Goal: Communication & Community: Share content

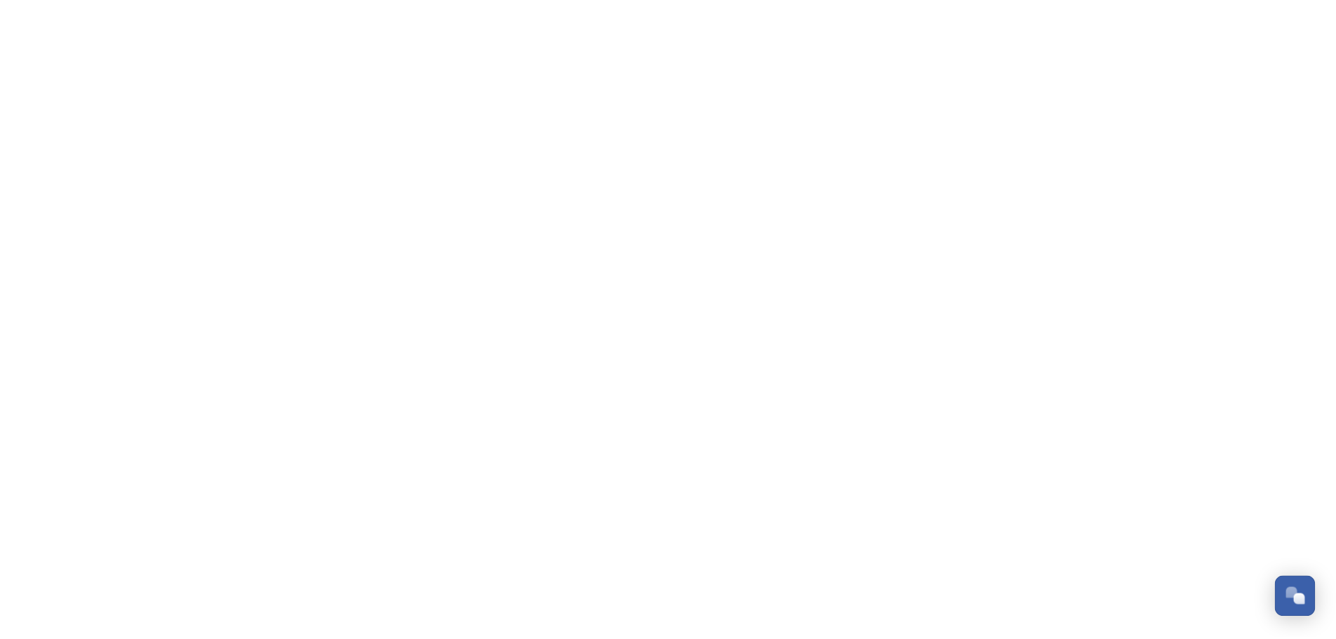
scroll to position [335, 0]
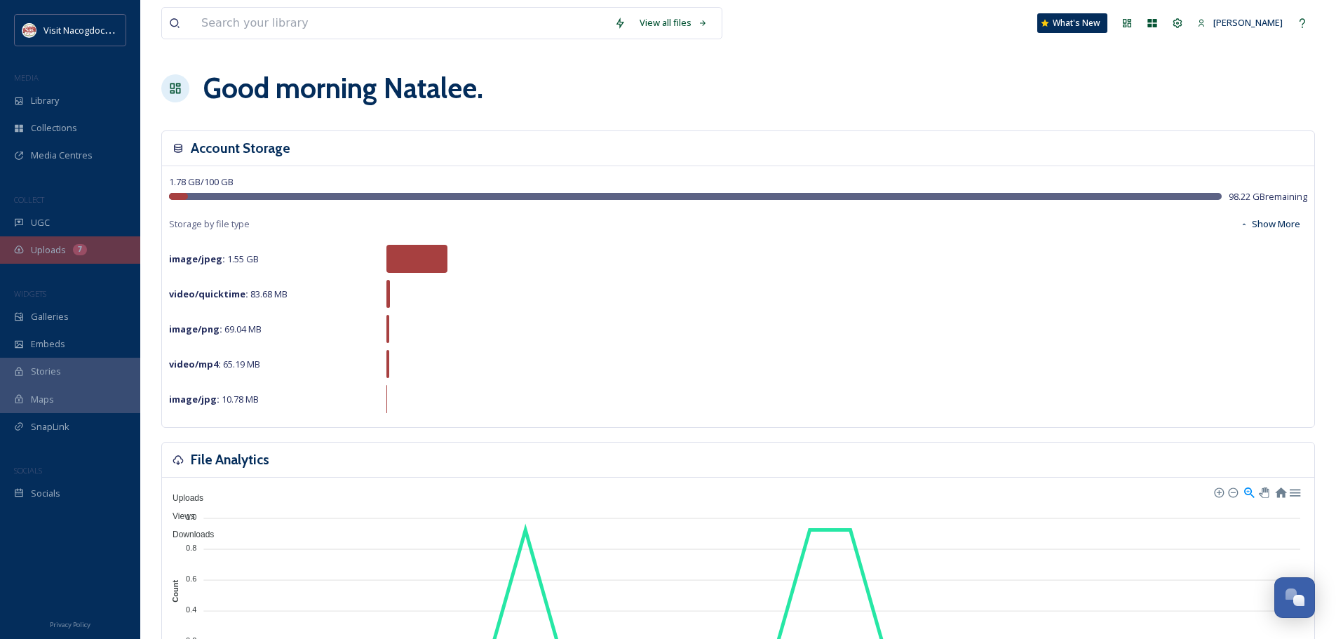
click at [107, 253] on div "Uploads 7" at bounding box center [70, 249] width 140 height 27
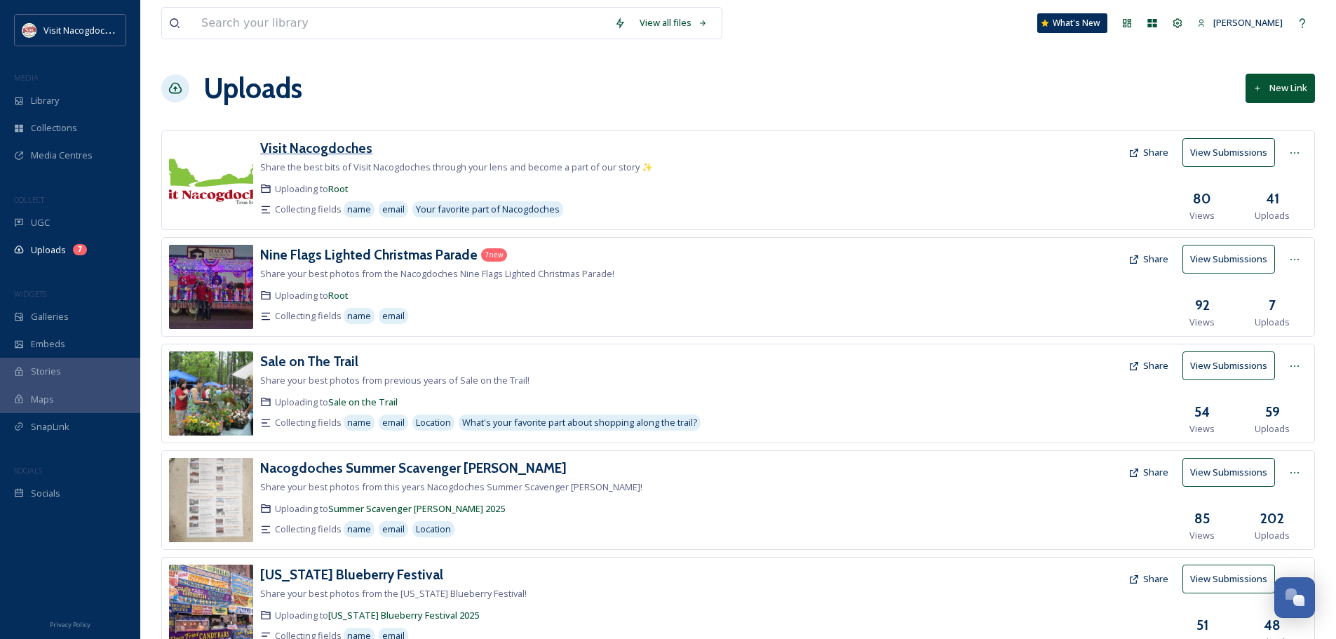
click at [296, 144] on h3 "Visit Nacogdoches" at bounding box center [316, 148] width 112 height 17
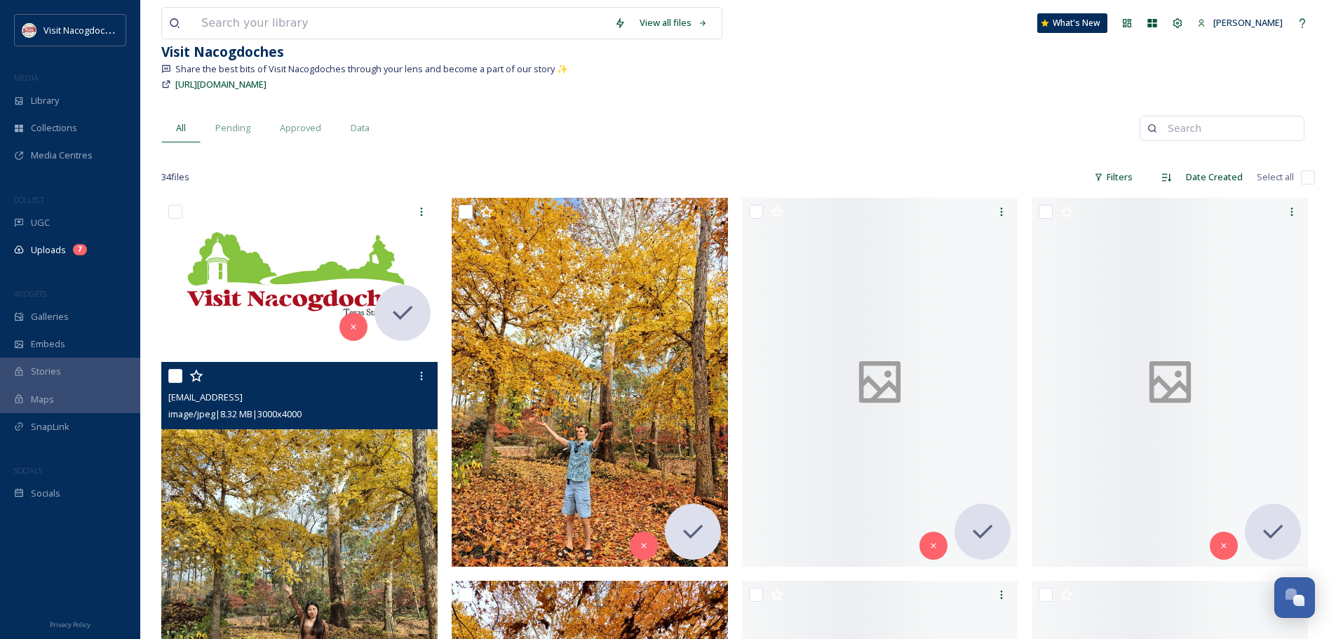
scroll to position [210, 0]
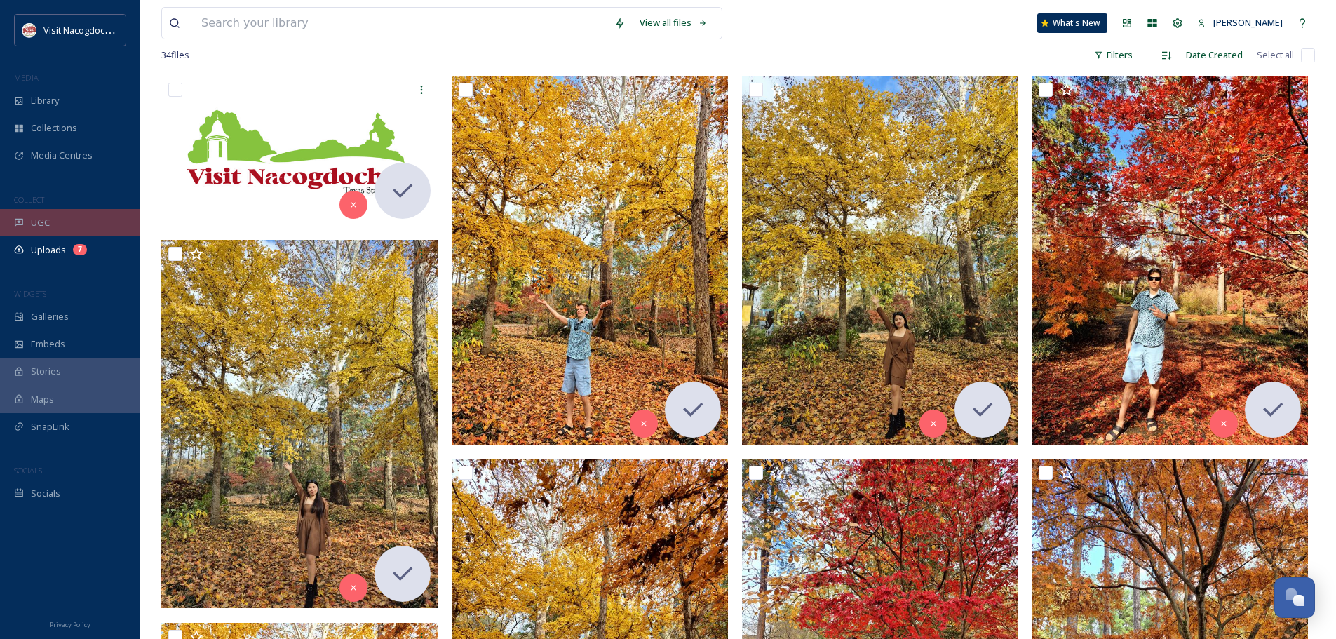
click at [48, 214] on div "UGC" at bounding box center [70, 222] width 140 height 27
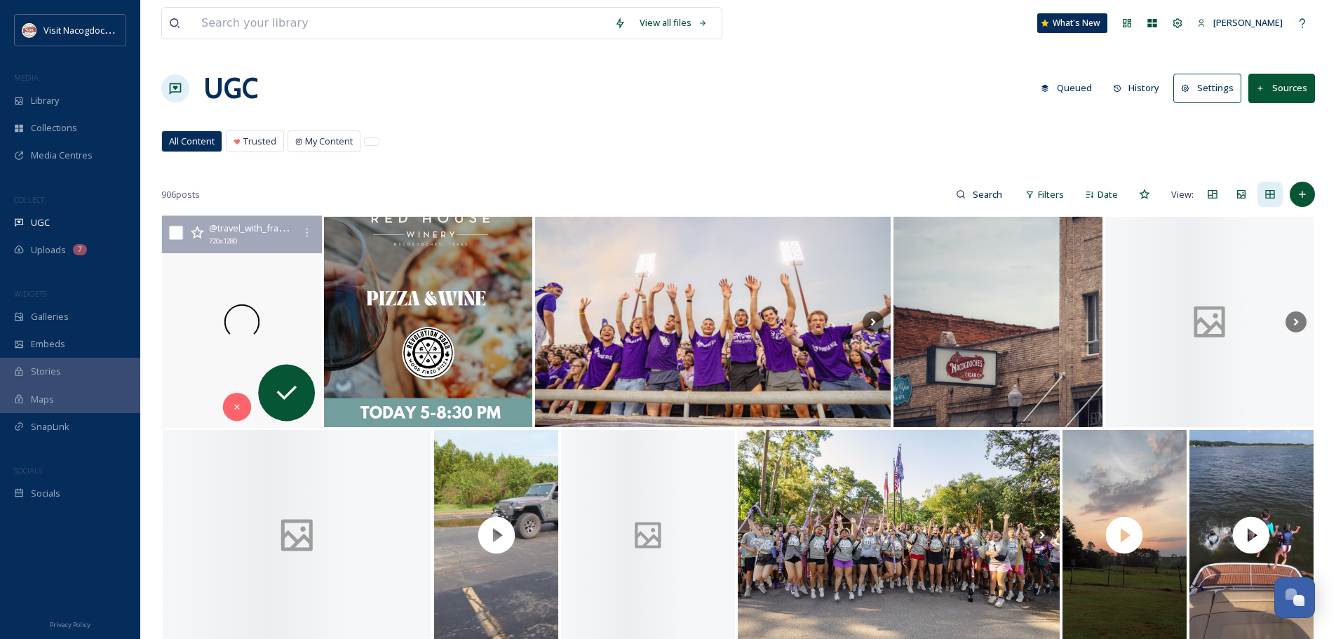
click at [257, 269] on div at bounding box center [242, 322] width 160 height 213
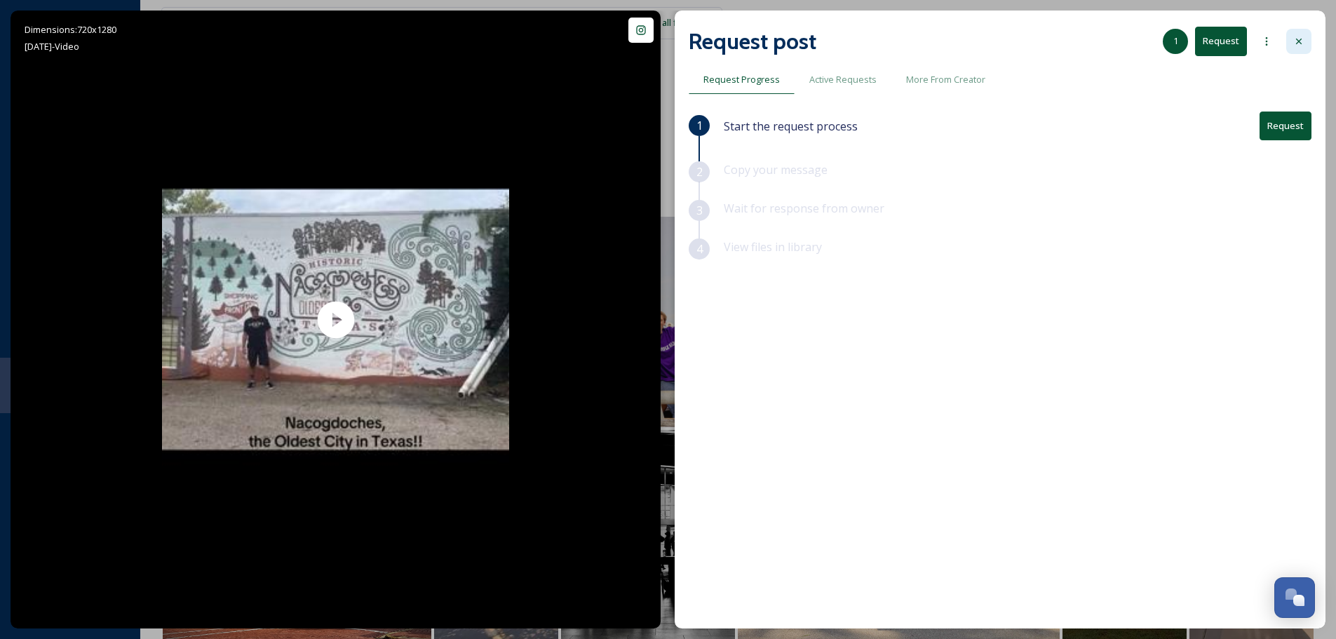
click at [1295, 38] on icon at bounding box center [1299, 41] width 11 height 11
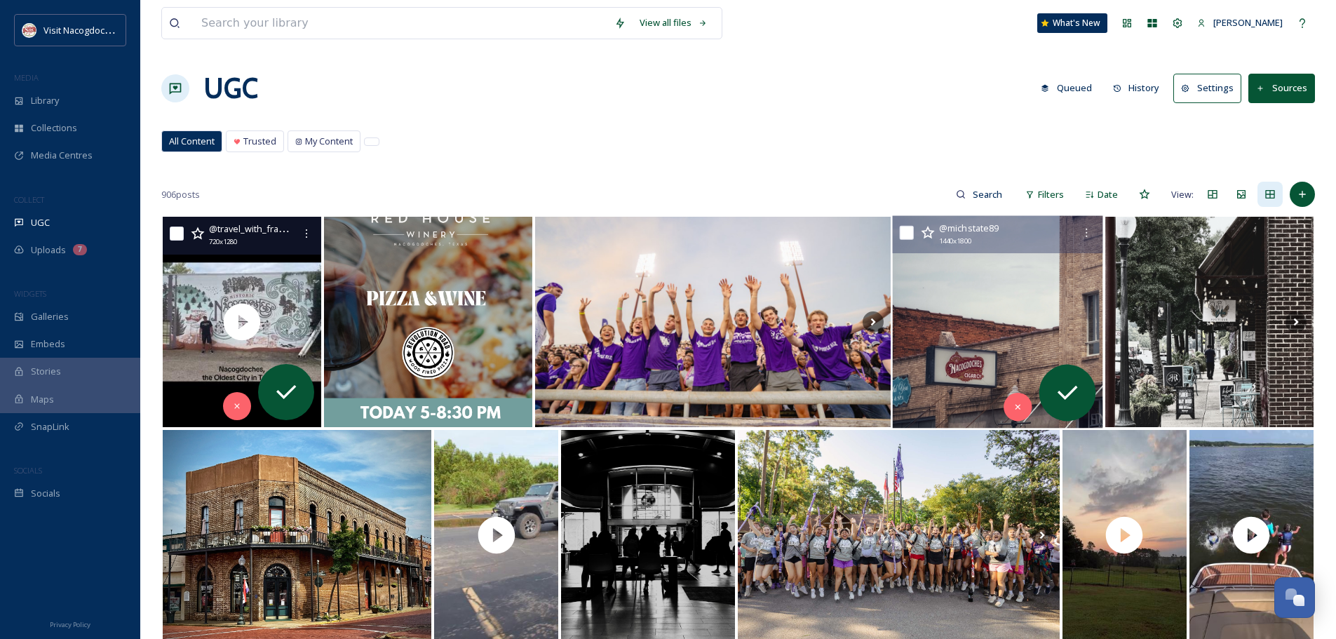
click at [1028, 321] on img at bounding box center [998, 322] width 210 height 213
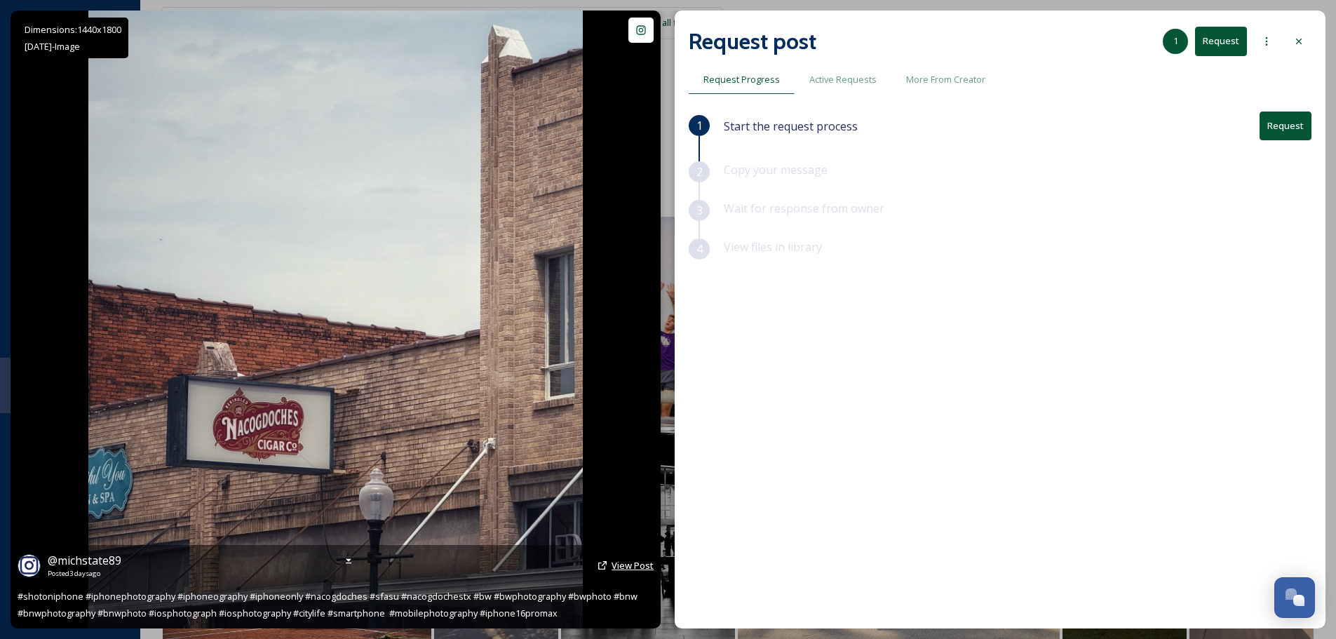
click at [625, 565] on span "View Post" at bounding box center [633, 565] width 42 height 13
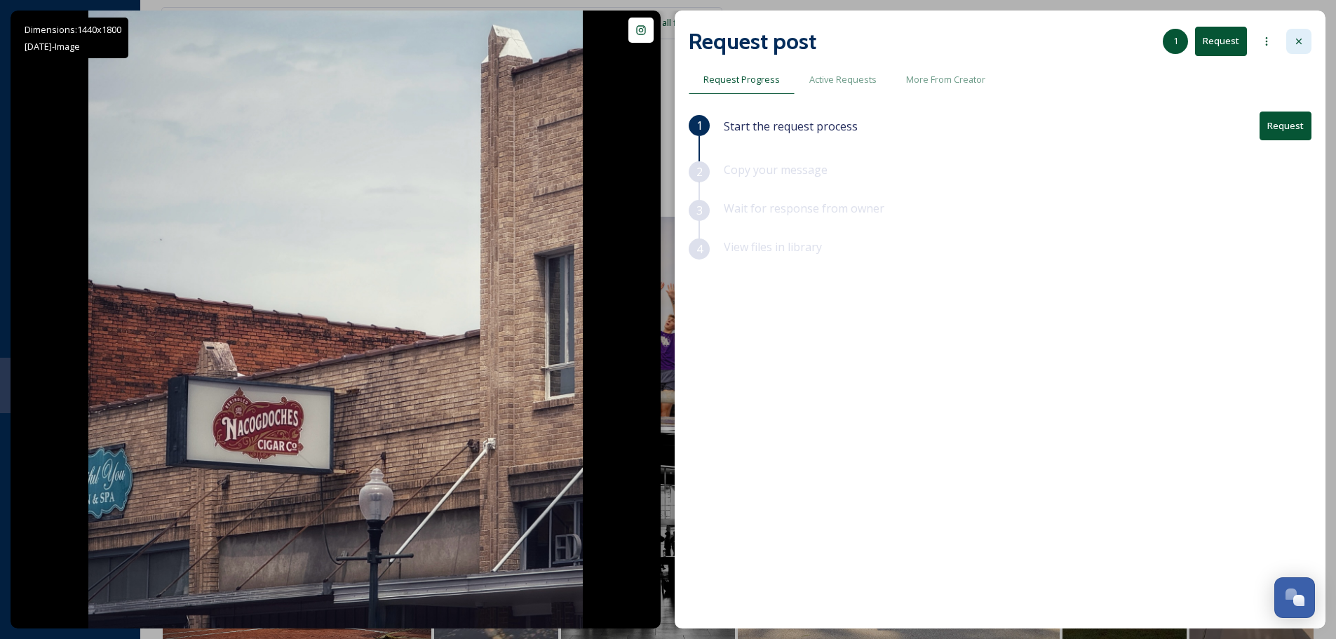
click at [1298, 35] on div at bounding box center [1299, 41] width 25 height 25
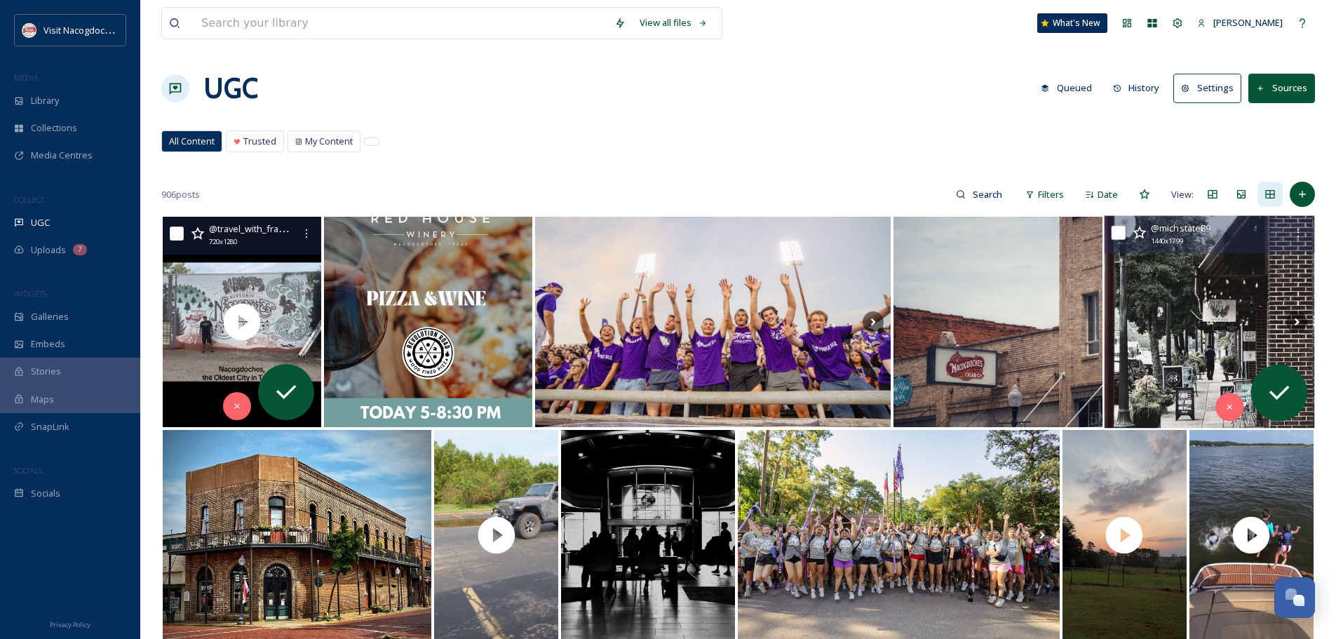
click at [1263, 300] on img at bounding box center [1209, 322] width 210 height 213
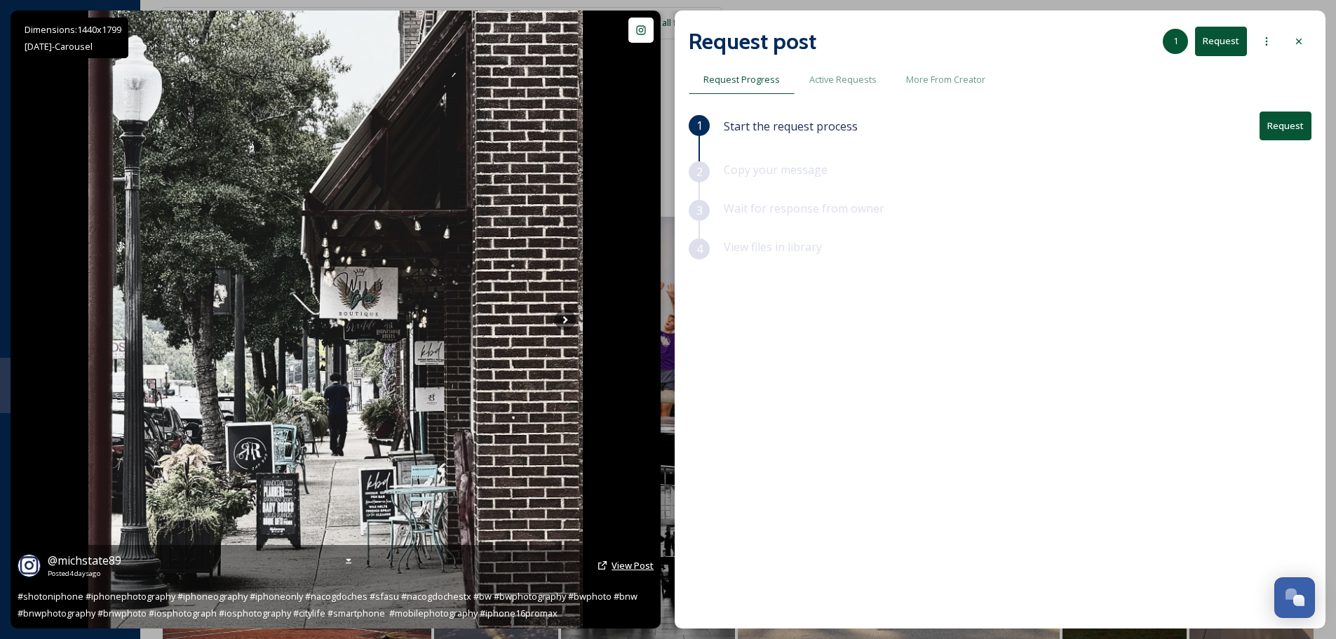
click at [622, 565] on span "View Post" at bounding box center [633, 565] width 42 height 13
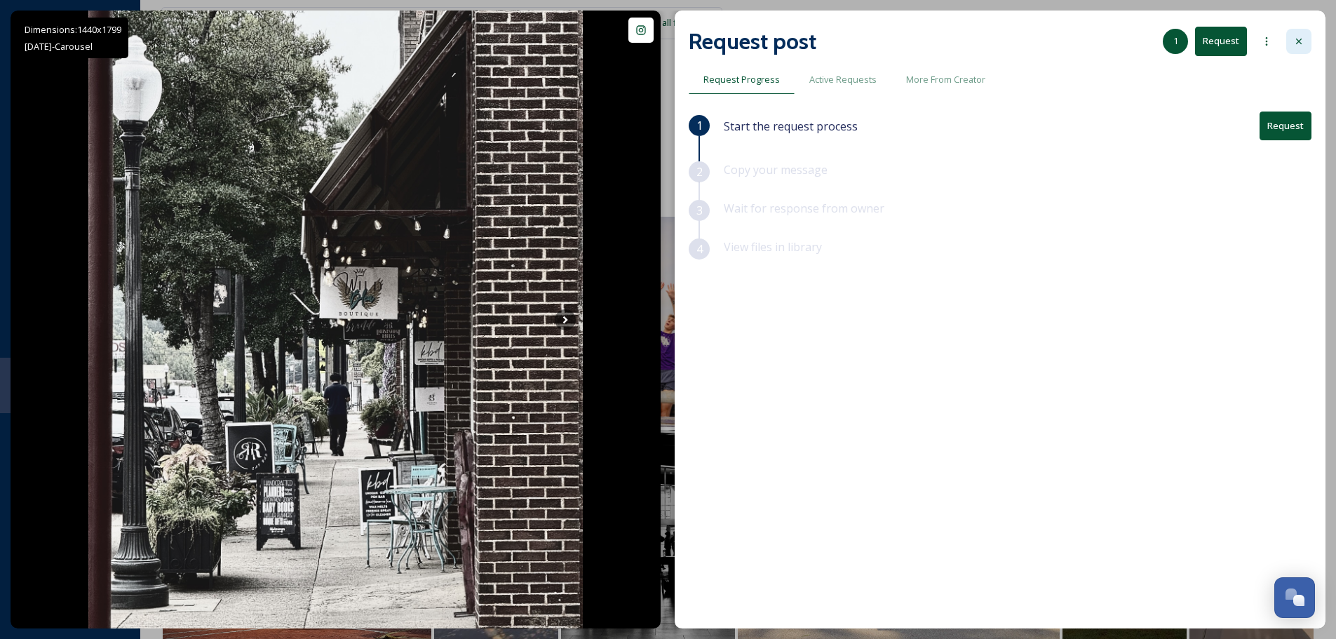
click at [1305, 43] on div at bounding box center [1299, 41] width 25 height 25
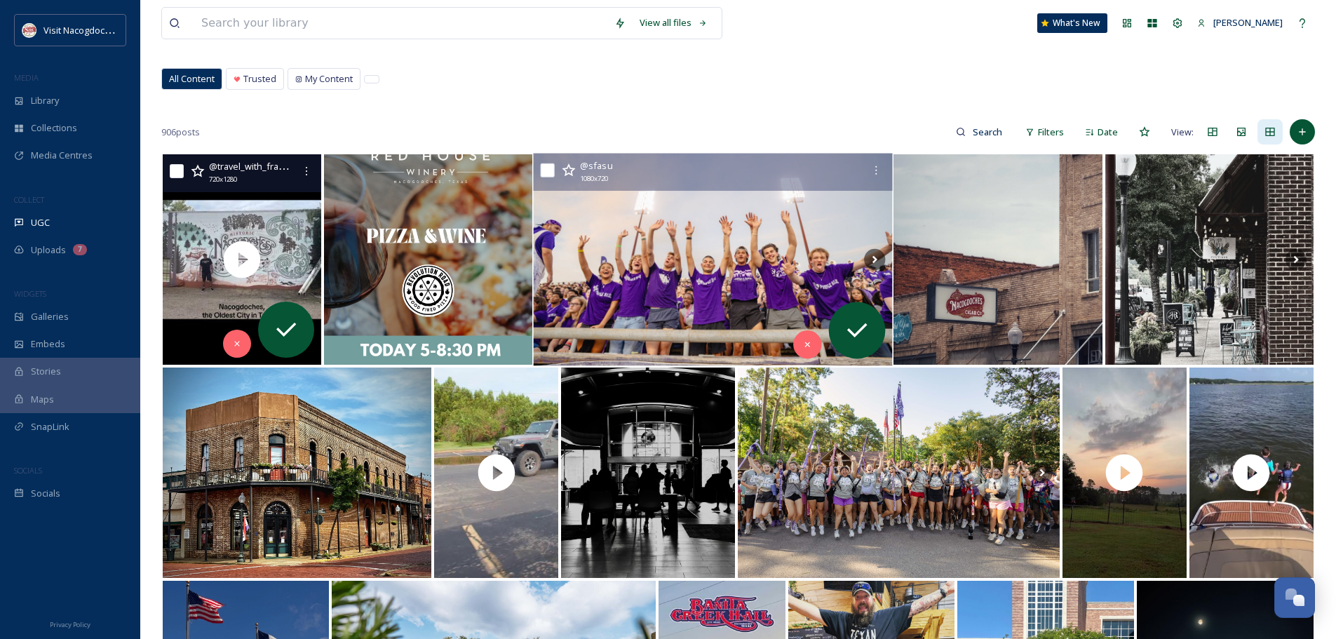
scroll to position [140, 0]
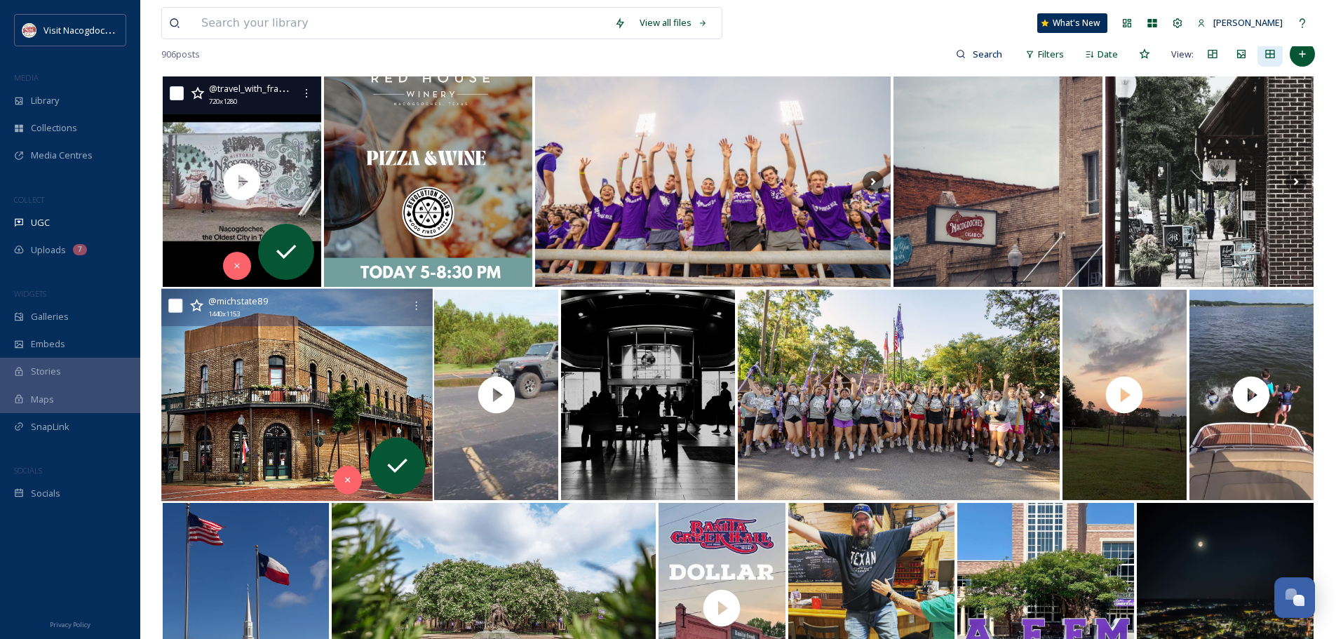
click at [374, 366] on img at bounding box center [296, 395] width 271 height 213
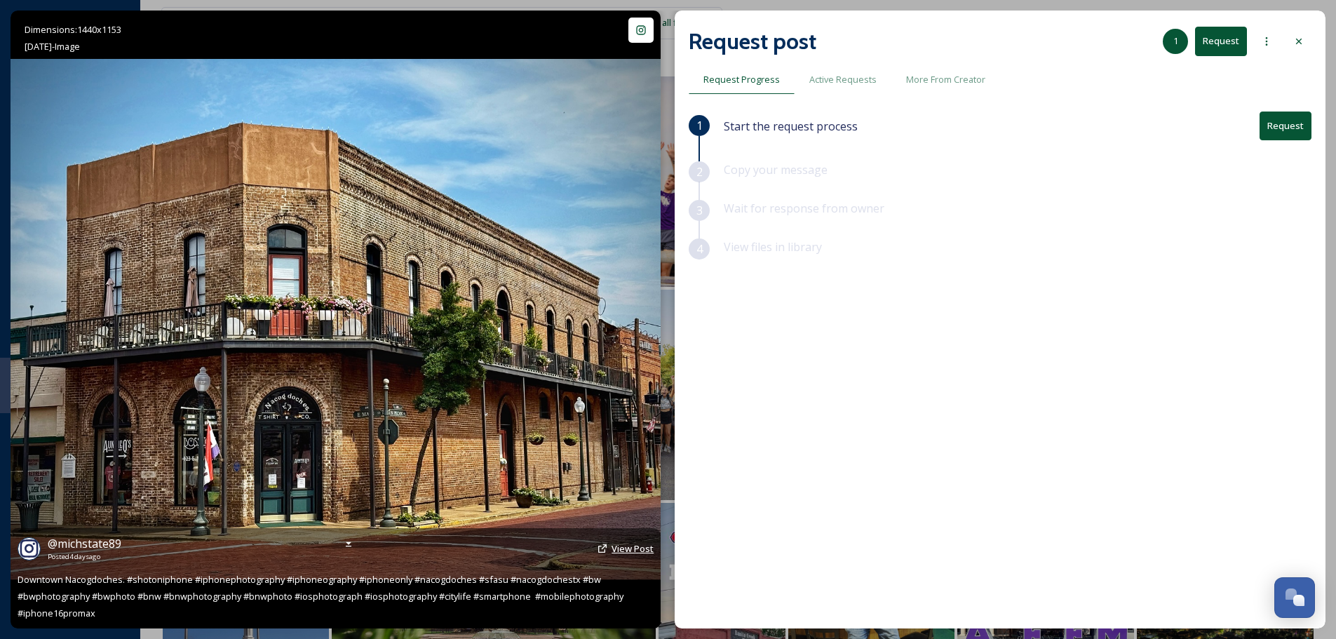
click at [612, 553] on span "View Post" at bounding box center [633, 548] width 42 height 13
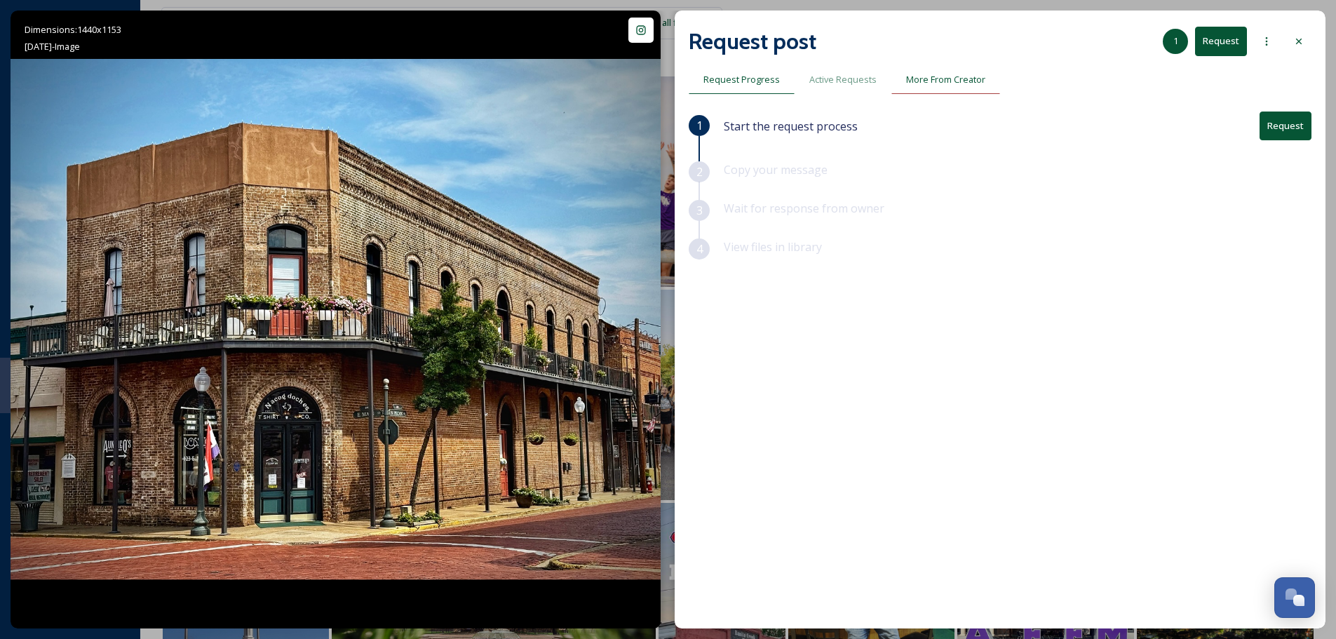
click at [929, 83] on span "More From Creator" at bounding box center [945, 79] width 79 height 13
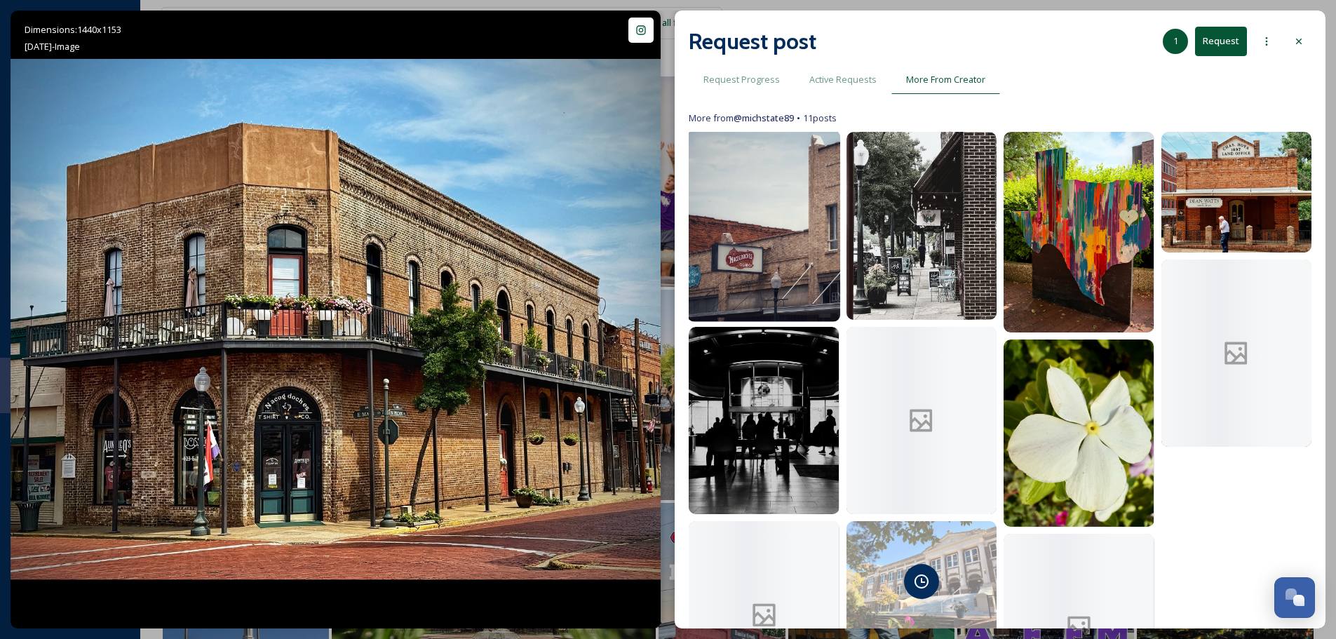
click at [793, 229] on img at bounding box center [763, 226] width 153 height 192
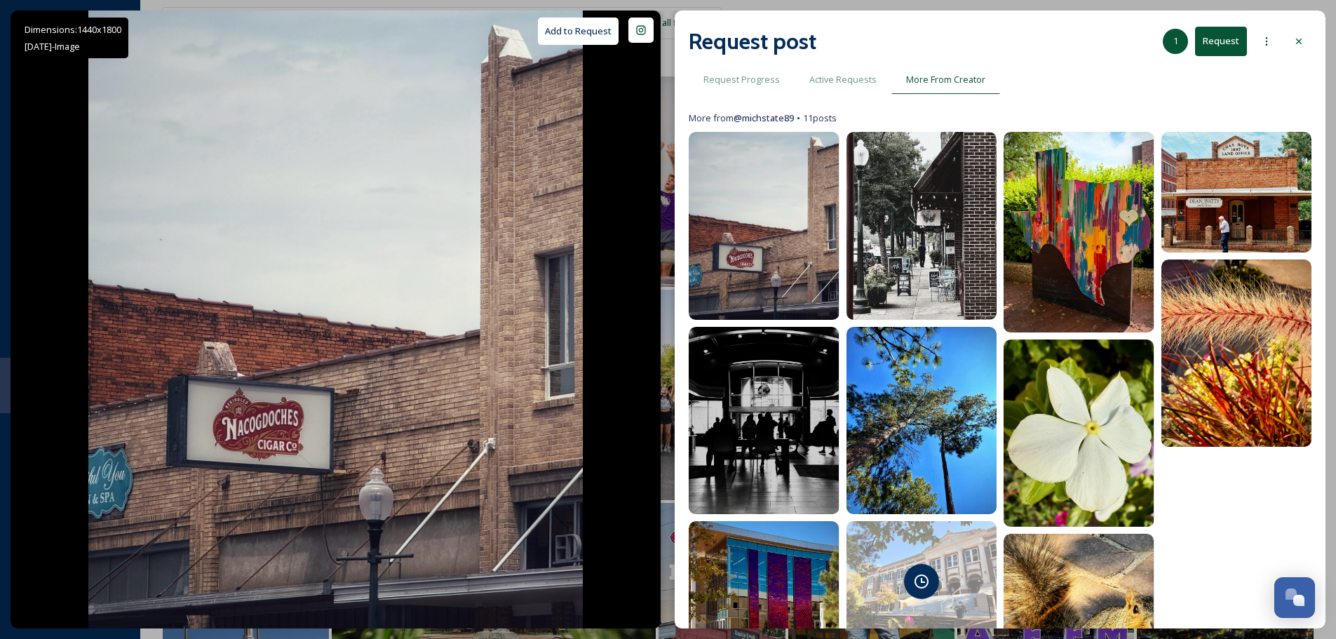
click at [1226, 46] on button "Request" at bounding box center [1221, 41] width 52 height 29
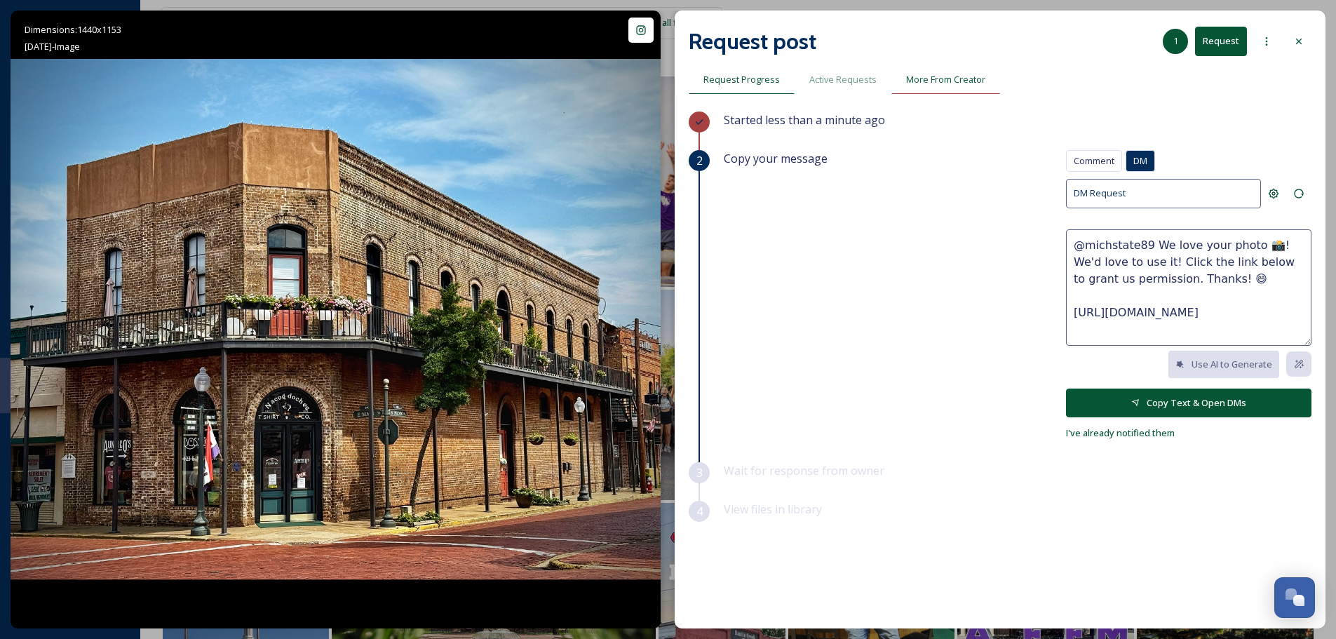
click at [942, 91] on div "More From Creator" at bounding box center [946, 79] width 109 height 29
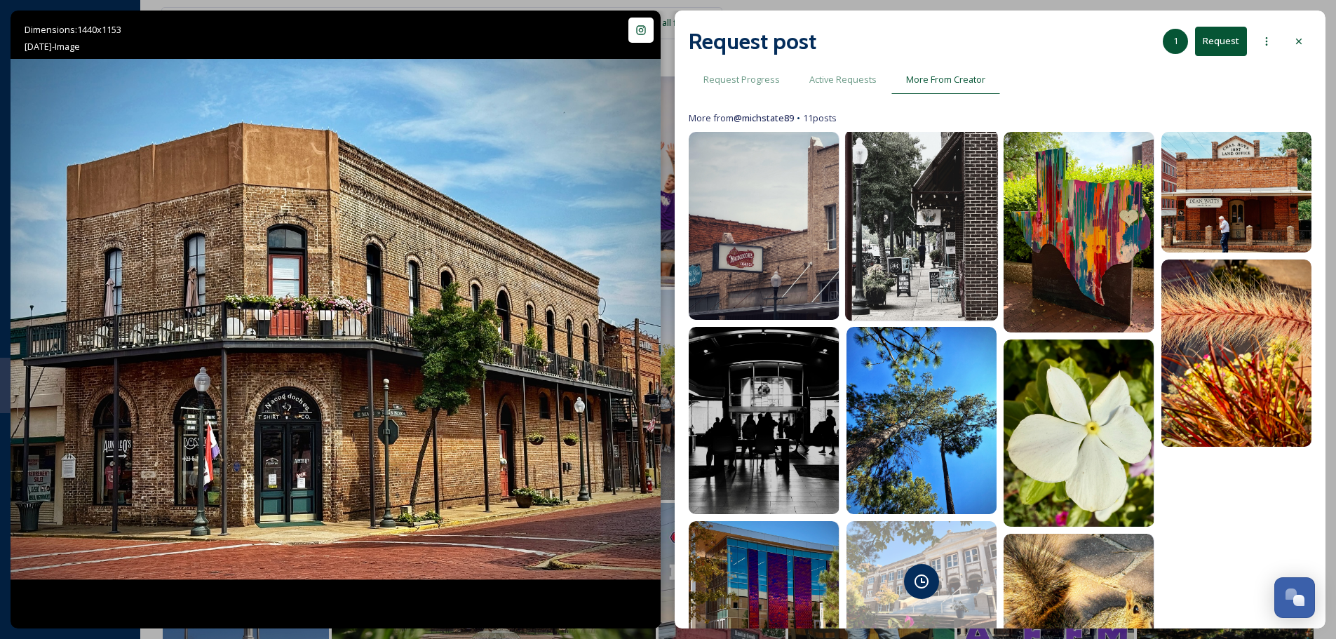
click at [911, 215] on img at bounding box center [921, 226] width 153 height 192
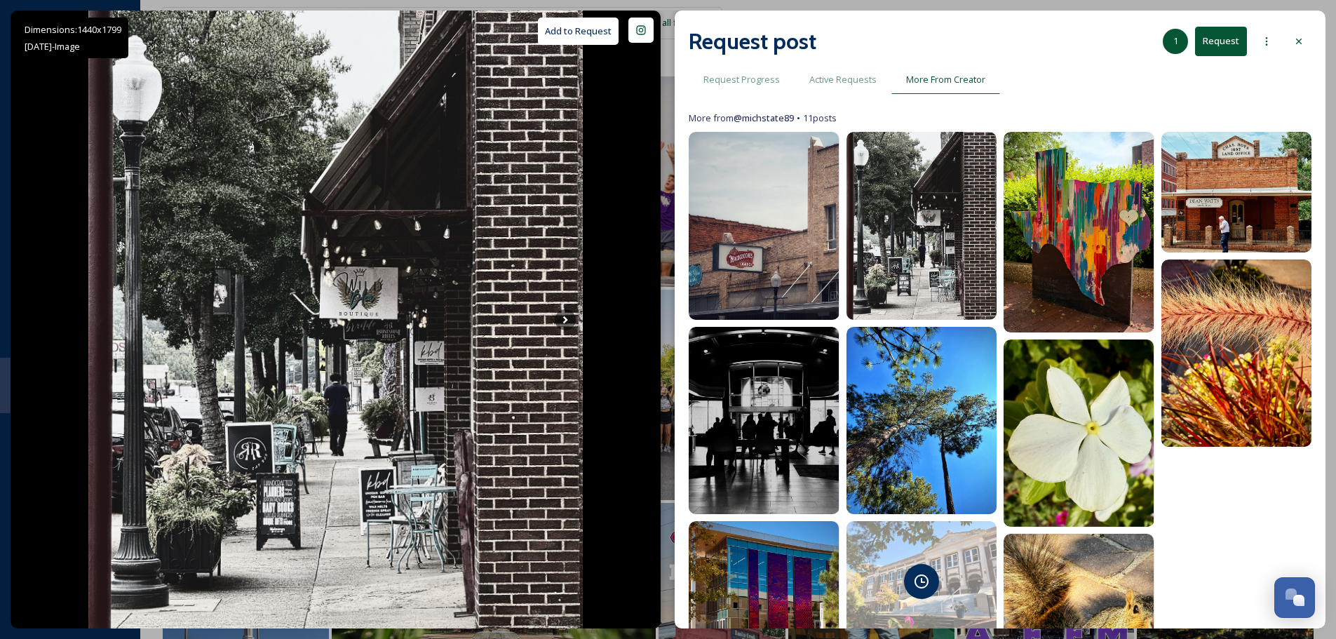
click at [1231, 46] on button "Request" at bounding box center [1221, 41] width 52 height 29
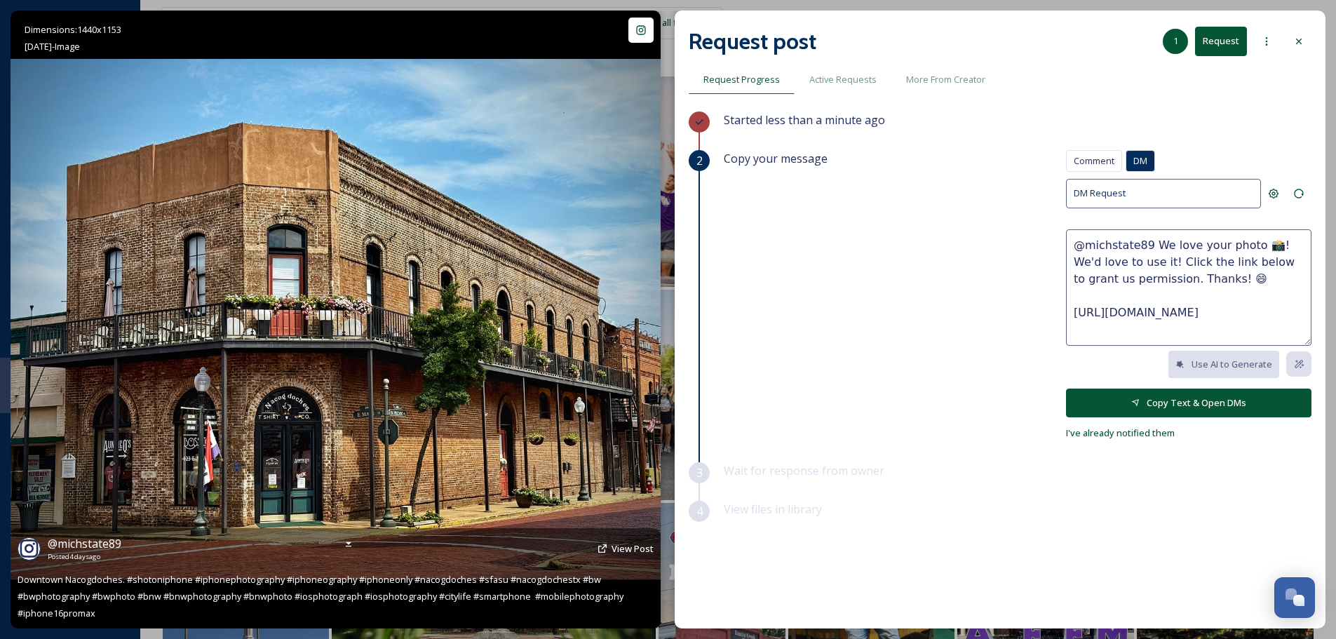
click at [446, 259] on img at bounding box center [336, 319] width 650 height 521
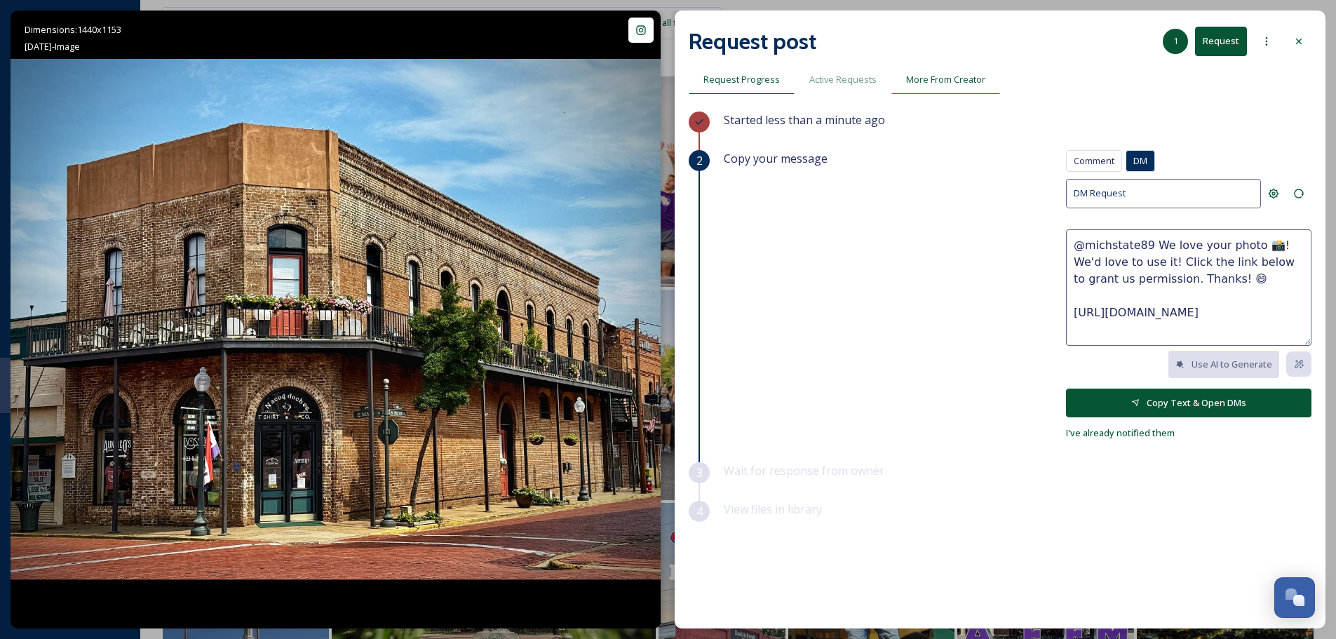
click at [920, 84] on span "More From Creator" at bounding box center [945, 79] width 79 height 13
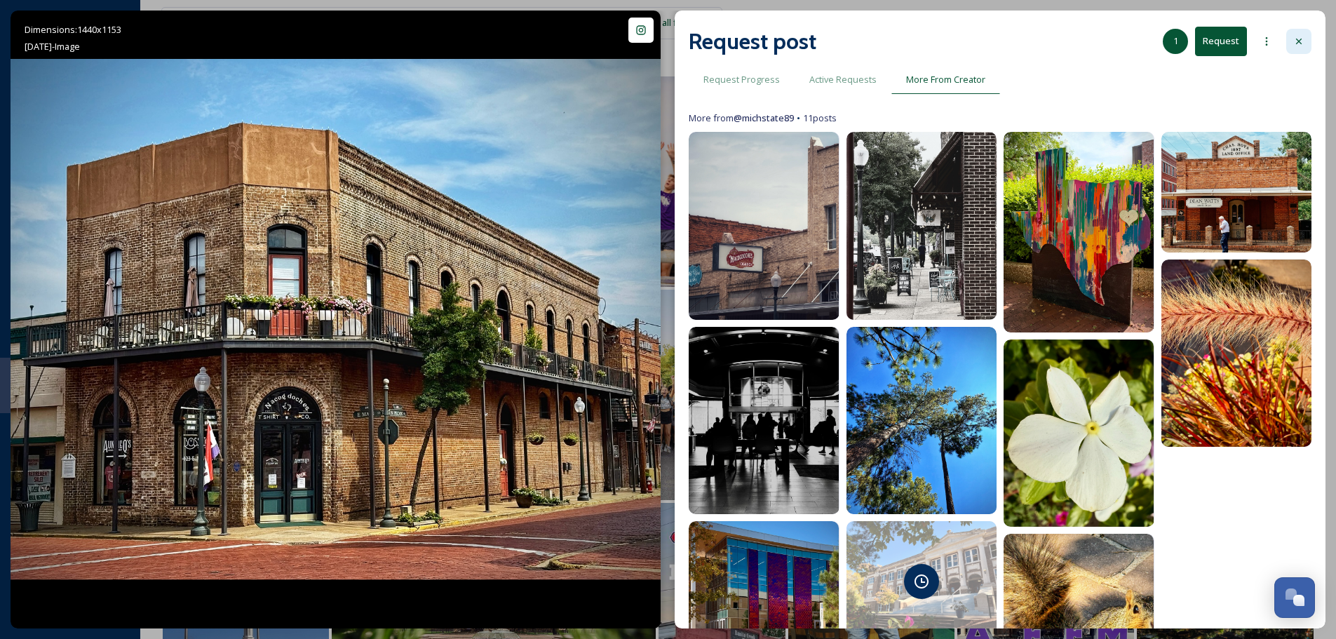
click at [1305, 32] on div at bounding box center [1299, 41] width 25 height 25
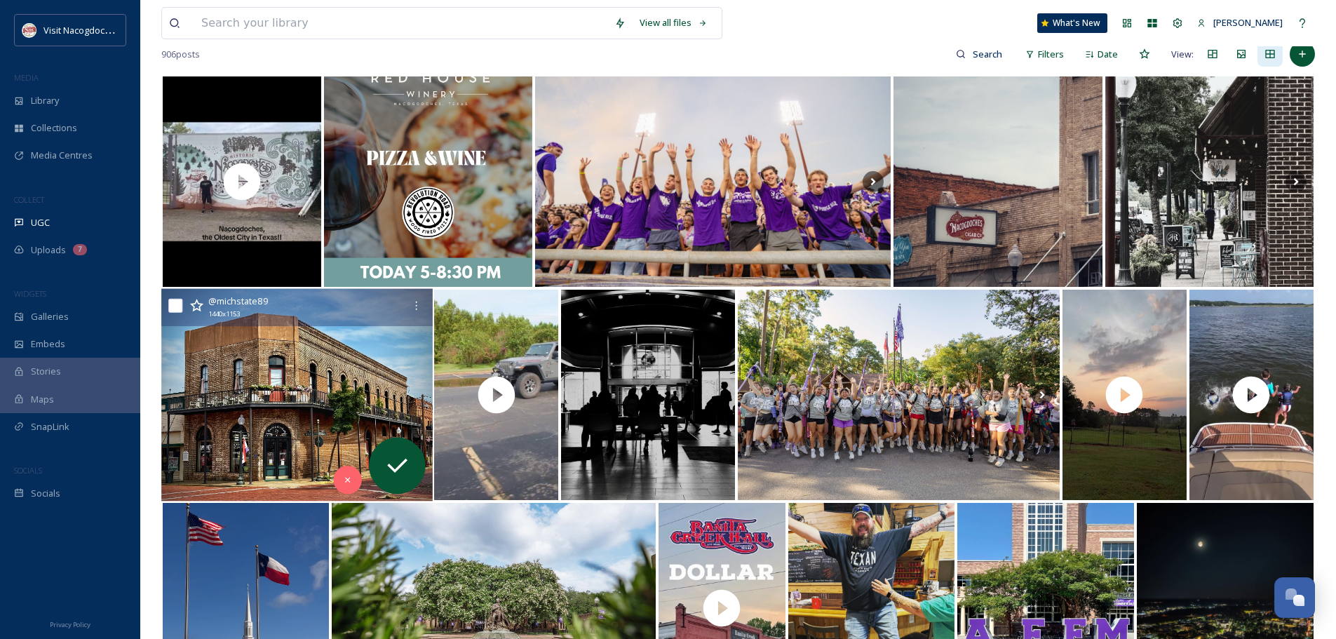
click at [372, 368] on img at bounding box center [296, 395] width 271 height 213
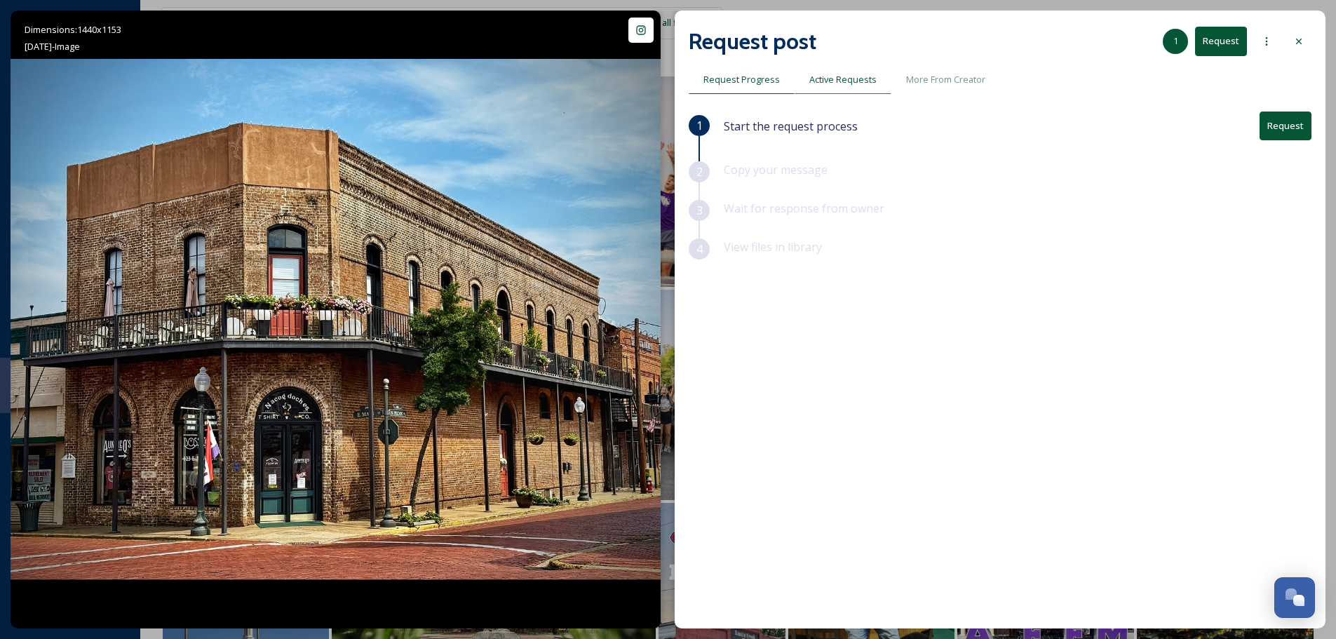
click at [835, 84] on span "Active Requests" at bounding box center [843, 79] width 67 height 13
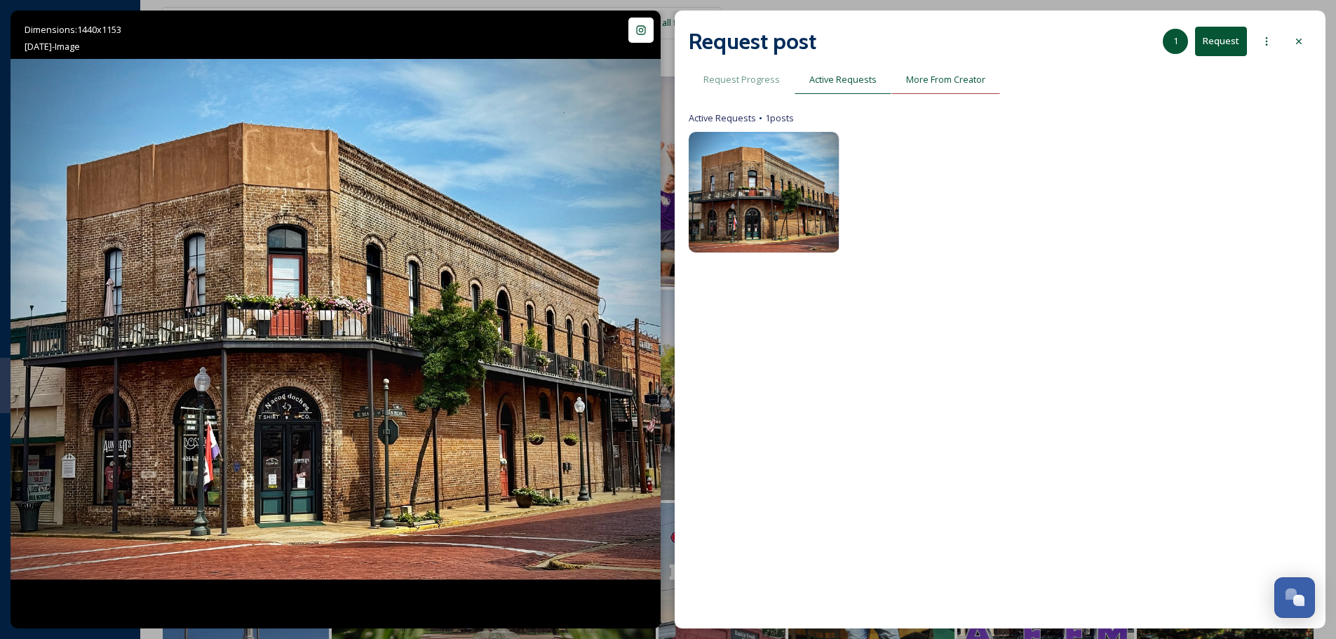
click at [929, 87] on div "More From Creator" at bounding box center [946, 79] width 109 height 29
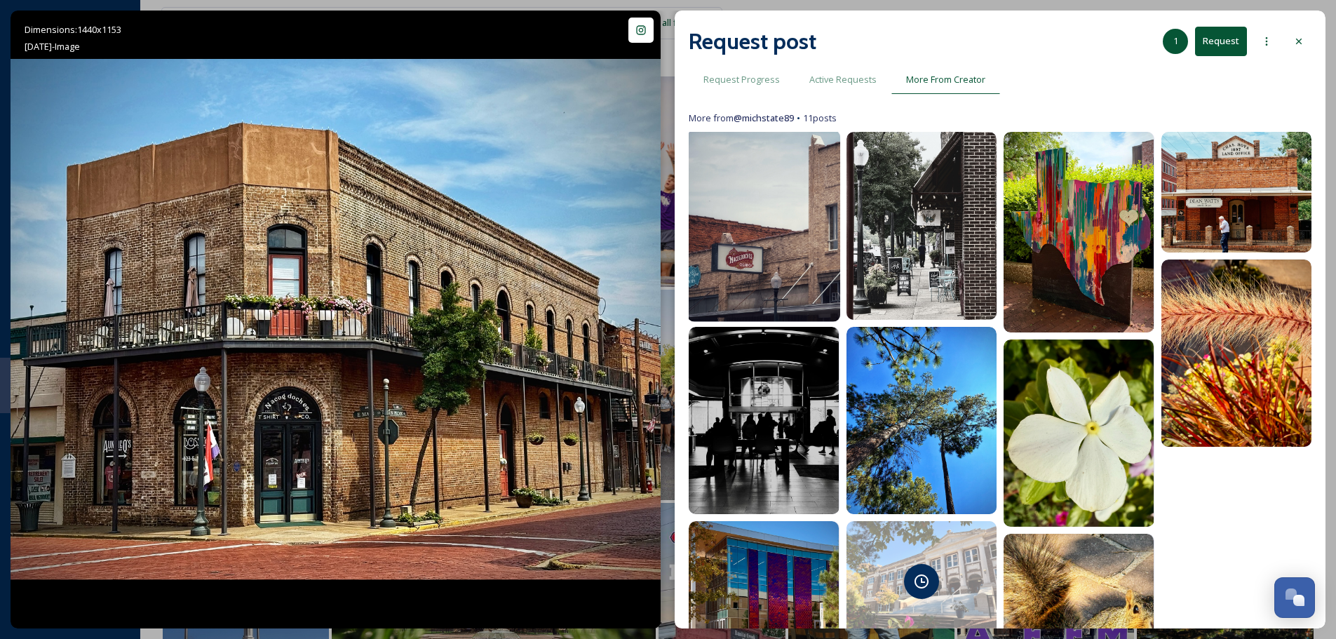
click at [805, 200] on img at bounding box center [763, 226] width 153 height 192
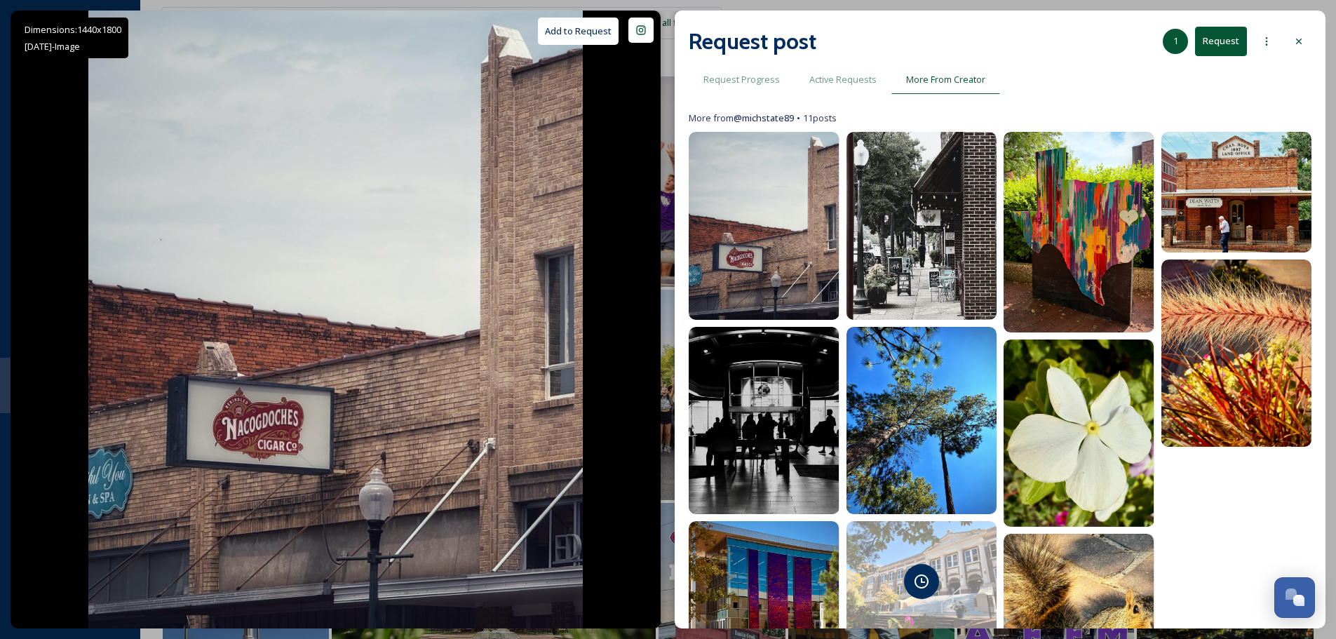
click at [1235, 44] on button "Request" at bounding box center [1221, 41] width 52 height 29
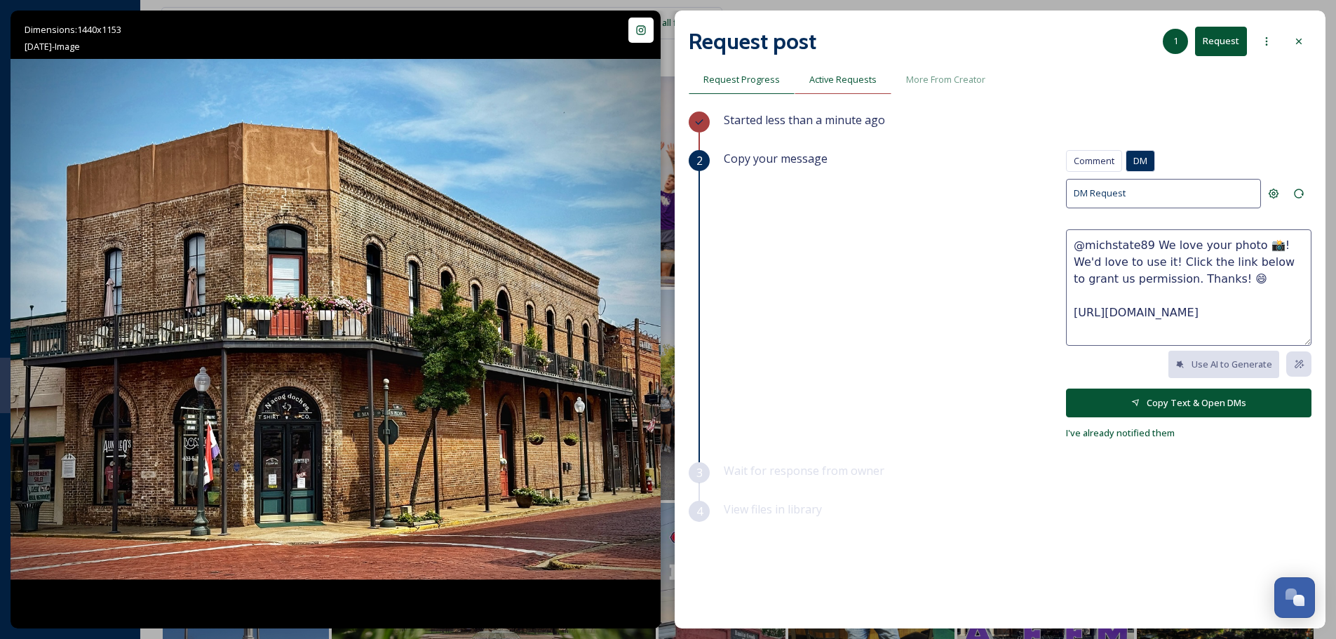
click at [828, 79] on span "Active Requests" at bounding box center [843, 79] width 67 height 13
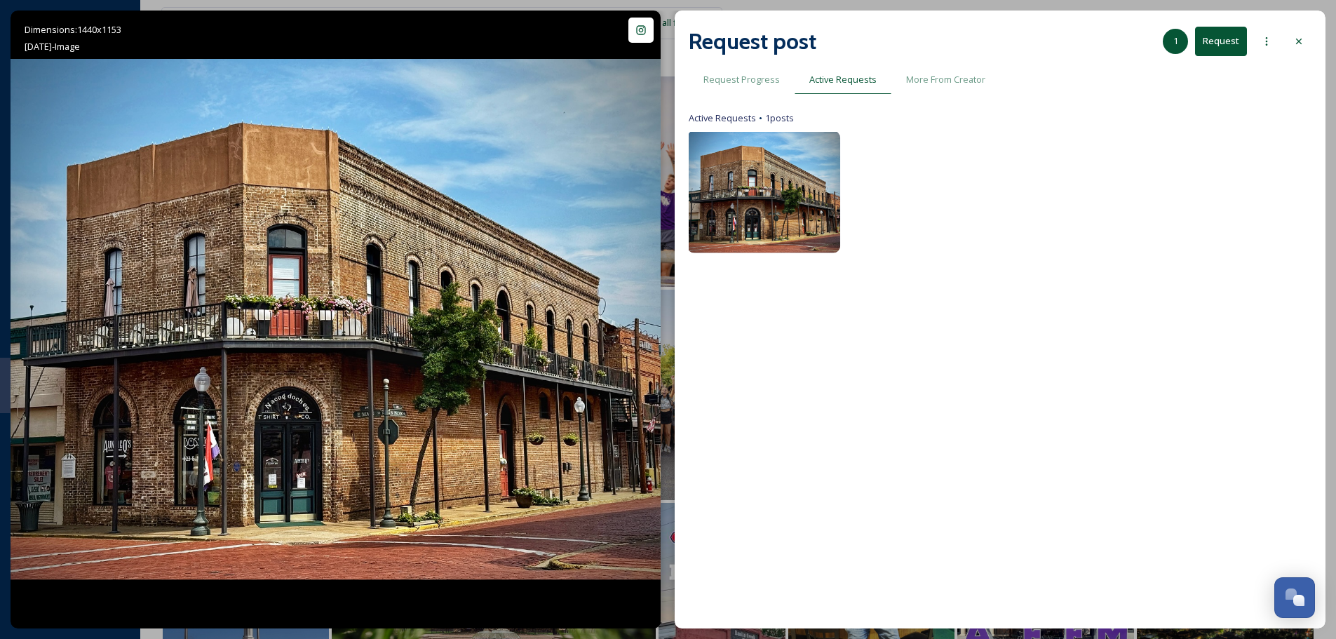
click at [736, 202] on img at bounding box center [763, 192] width 153 height 123
click at [756, 80] on span "Request Progress" at bounding box center [742, 79] width 76 height 13
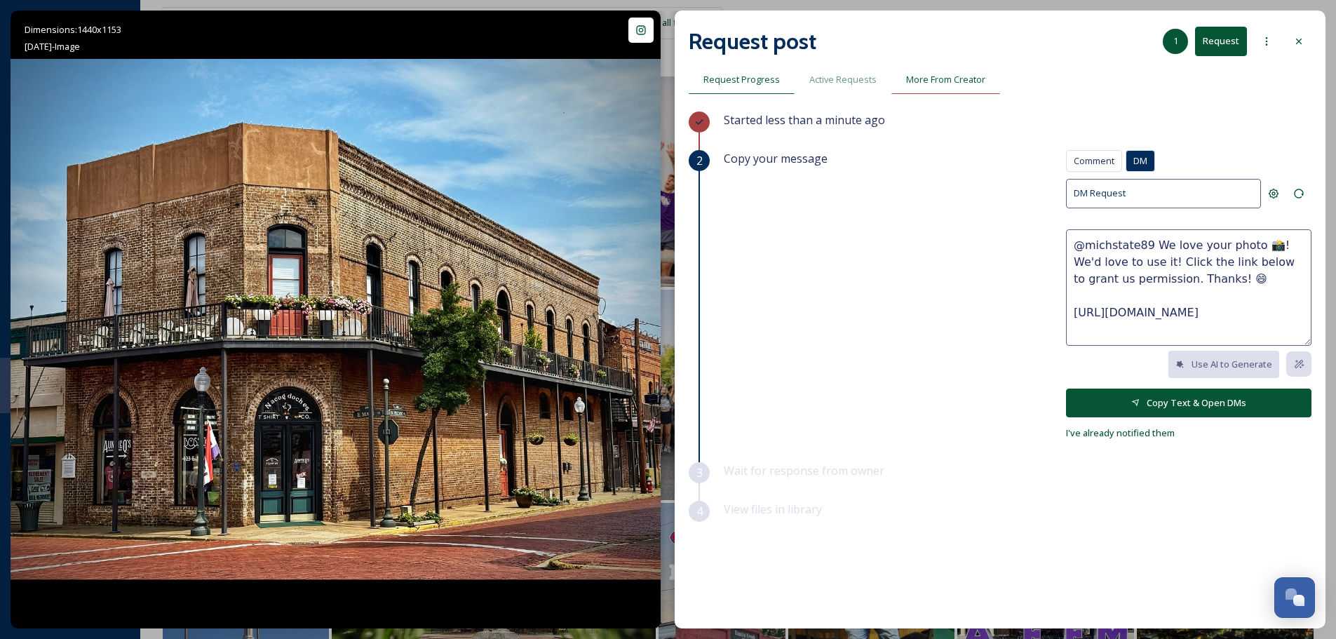
click at [951, 82] on span "More From Creator" at bounding box center [945, 79] width 79 height 13
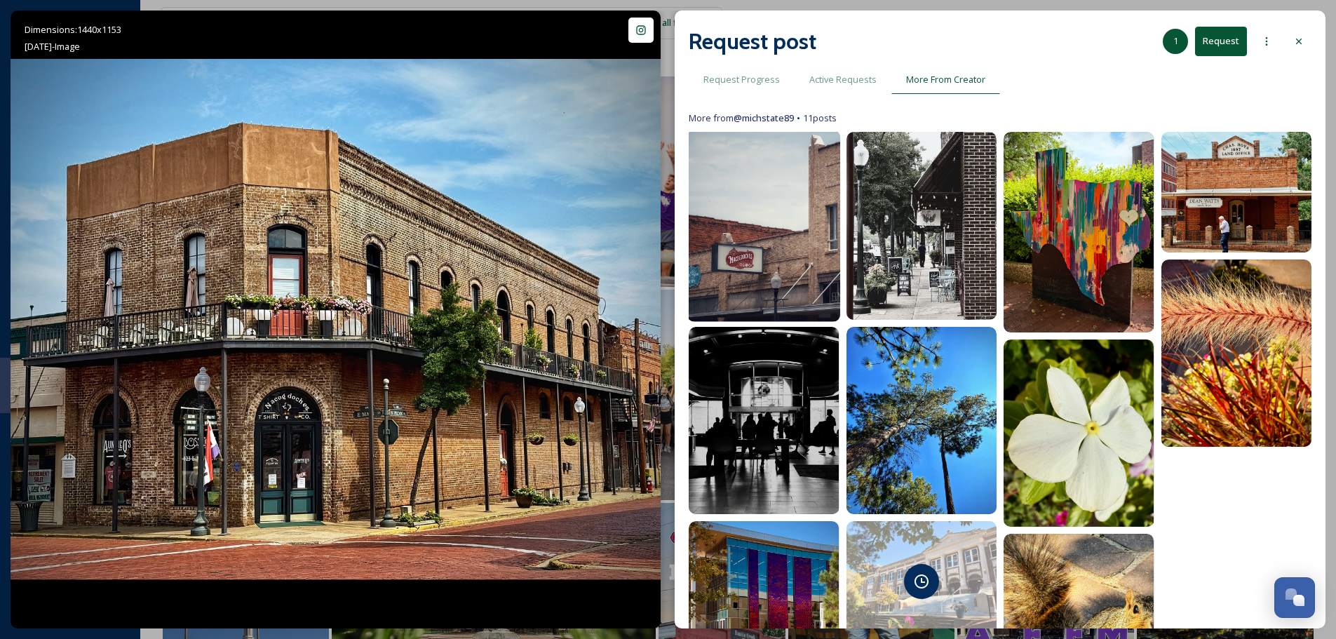
click at [790, 182] on img at bounding box center [763, 226] width 153 height 192
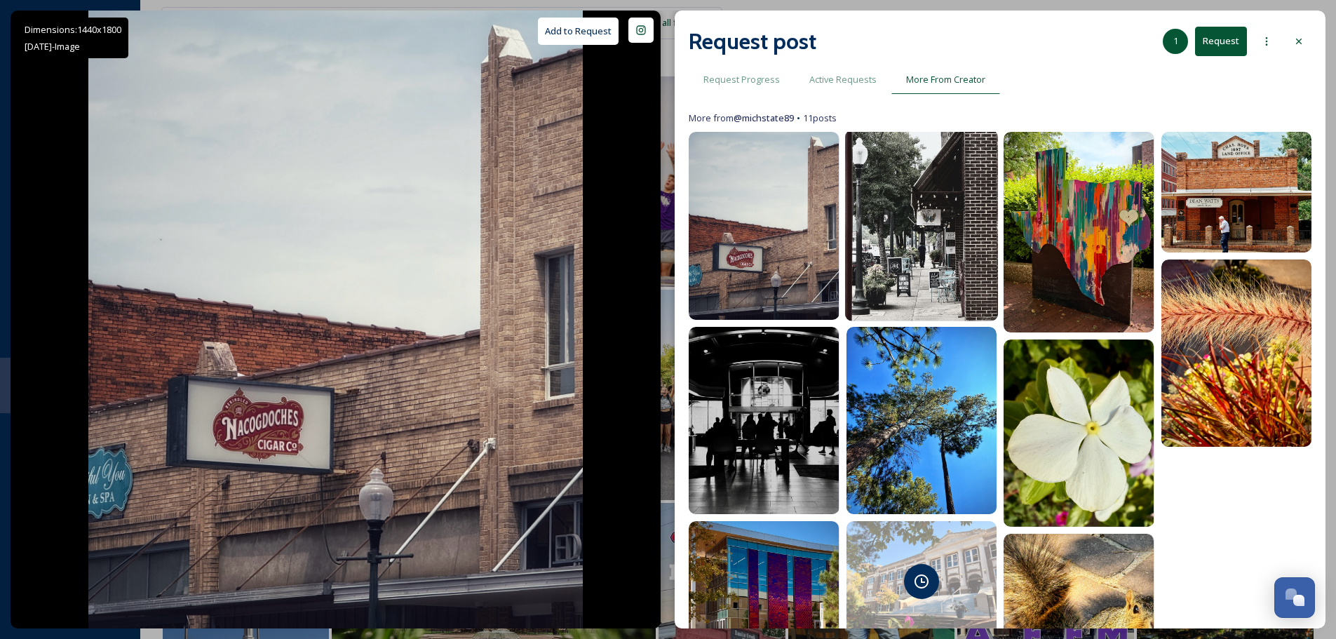
click at [899, 175] on img at bounding box center [921, 226] width 153 height 192
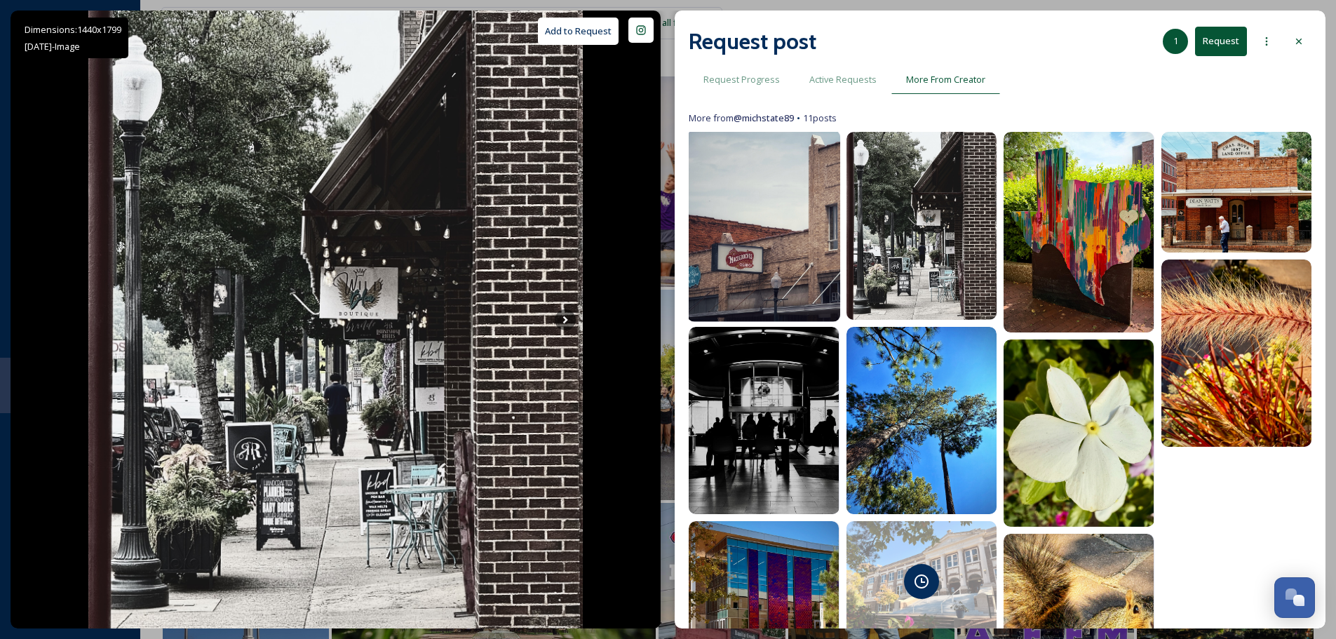
click at [822, 196] on img at bounding box center [763, 226] width 153 height 192
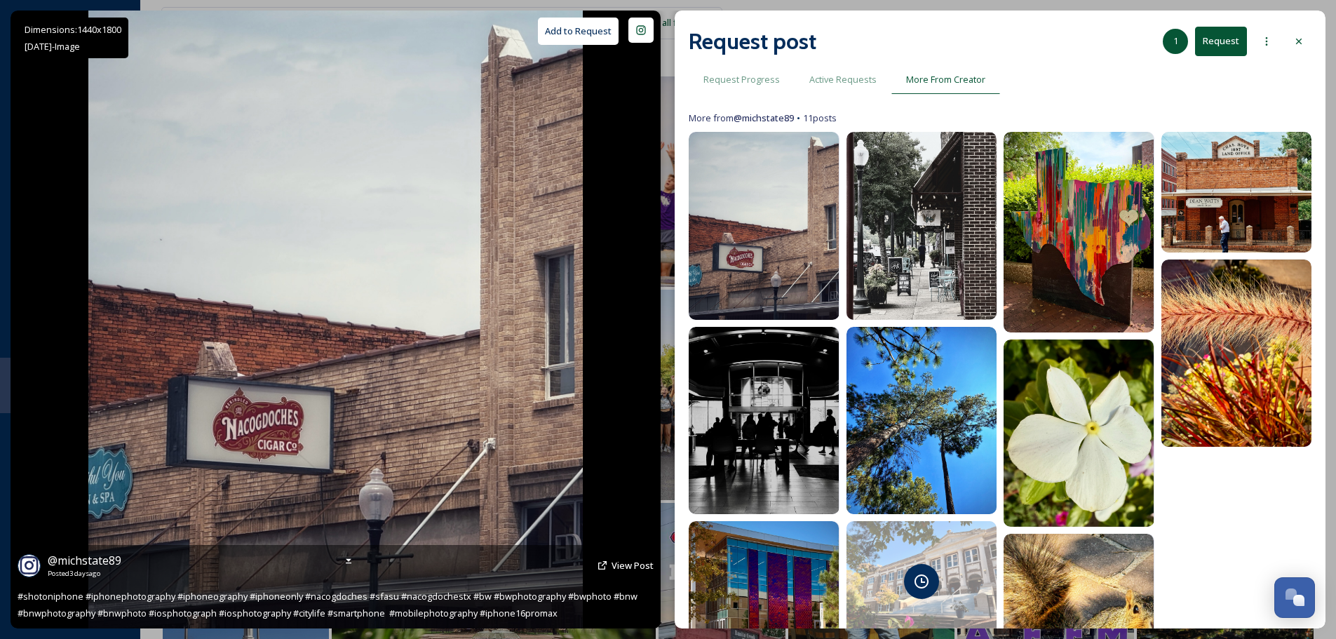
click at [571, 41] on button "Add to Request" at bounding box center [578, 31] width 81 height 27
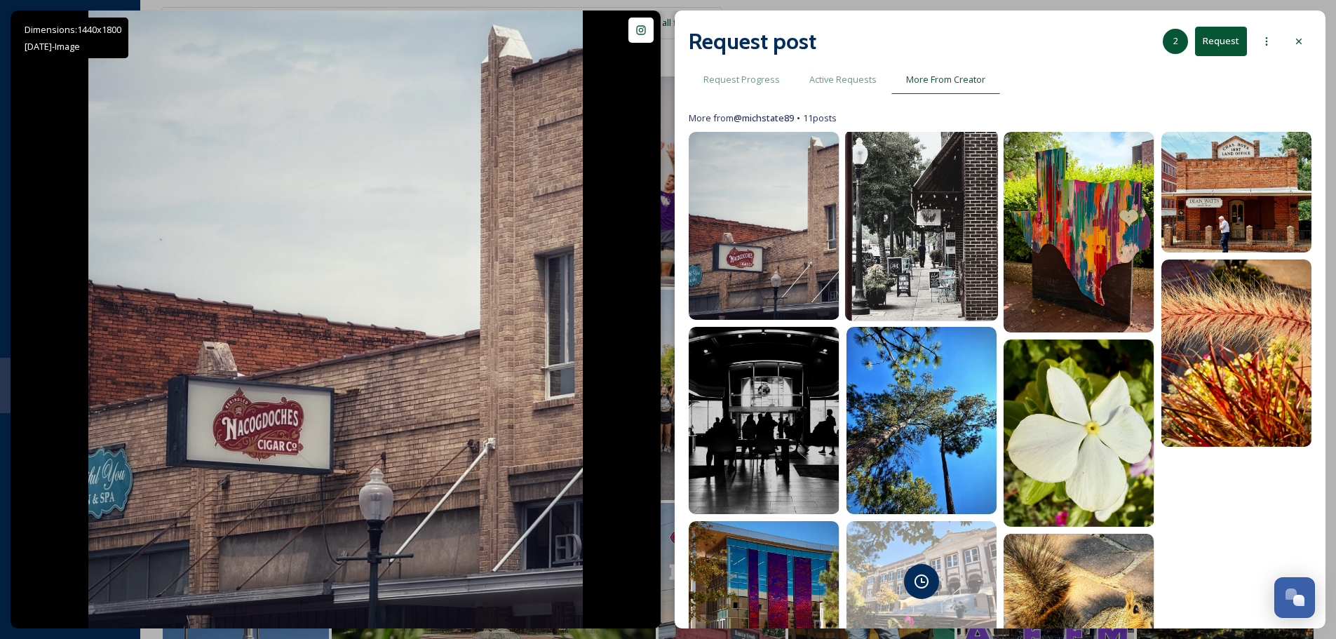
click at [920, 180] on img at bounding box center [921, 226] width 153 height 192
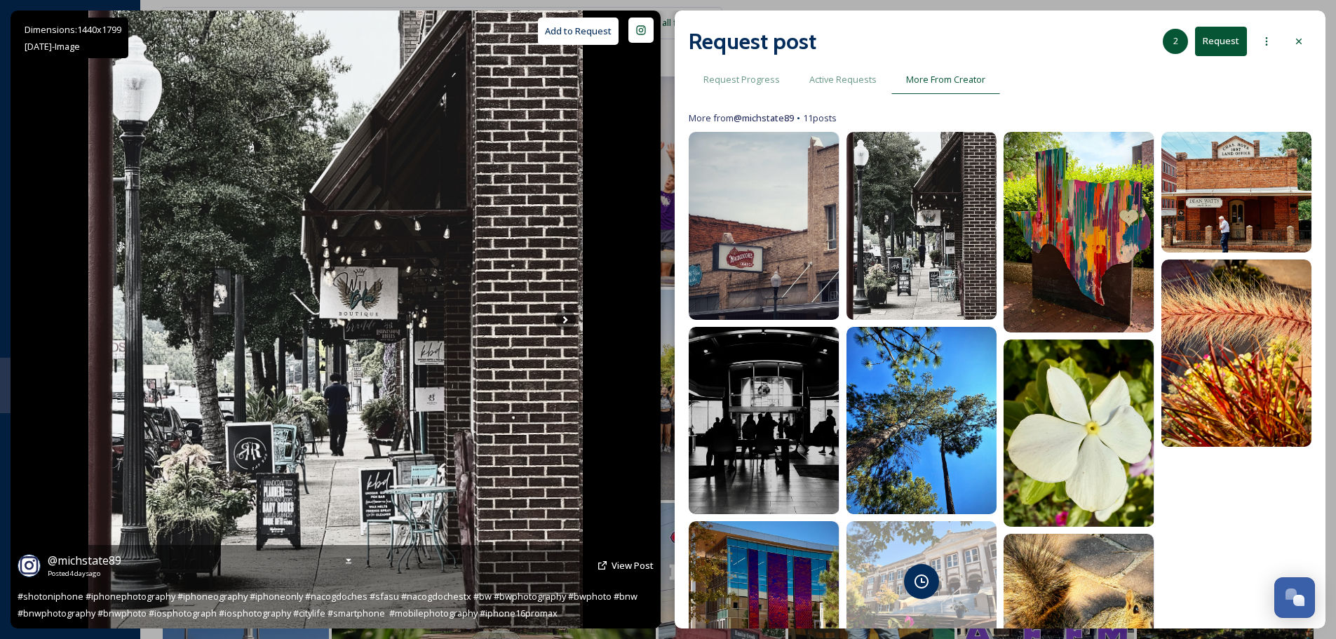
click at [579, 29] on button "Add to Request" at bounding box center [578, 31] width 81 height 27
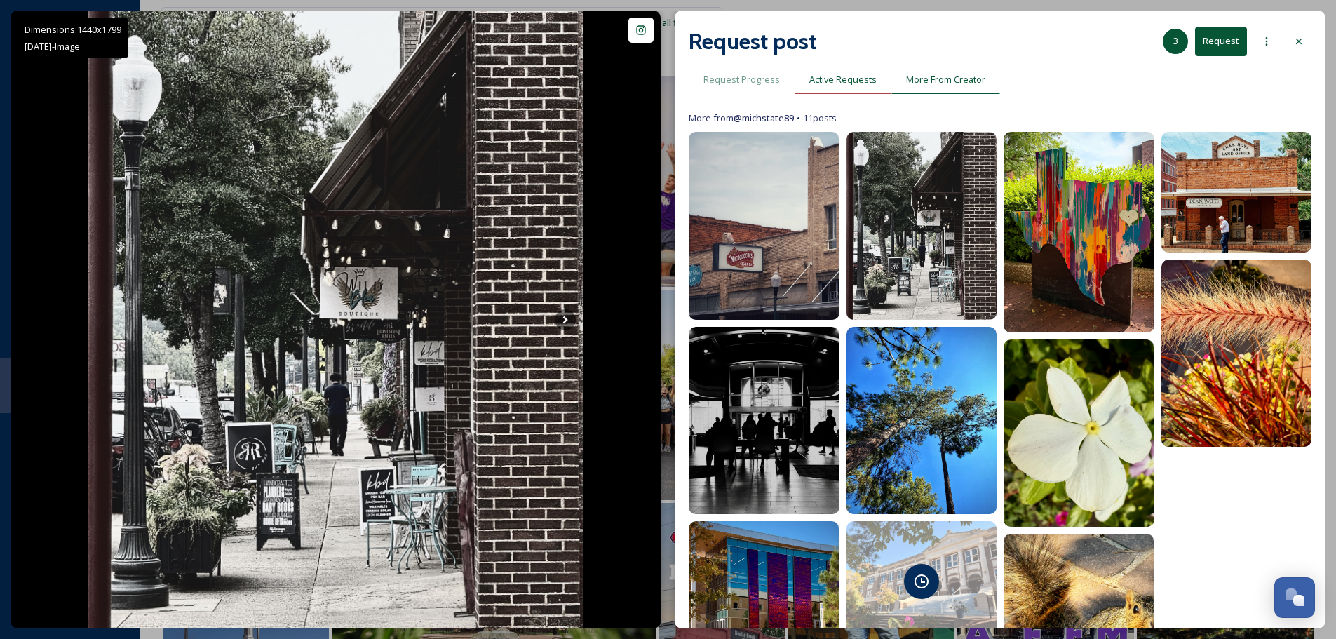
click at [849, 83] on span "Active Requests" at bounding box center [843, 79] width 67 height 13
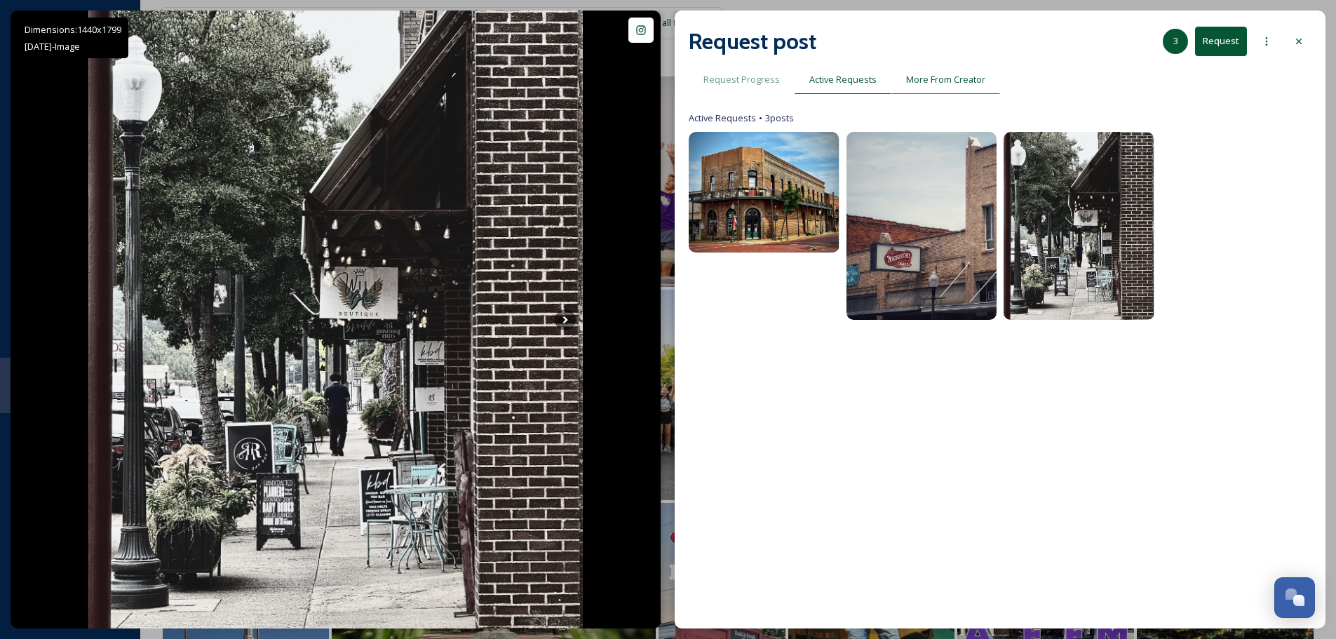
click at [940, 83] on span "More From Creator" at bounding box center [945, 79] width 79 height 13
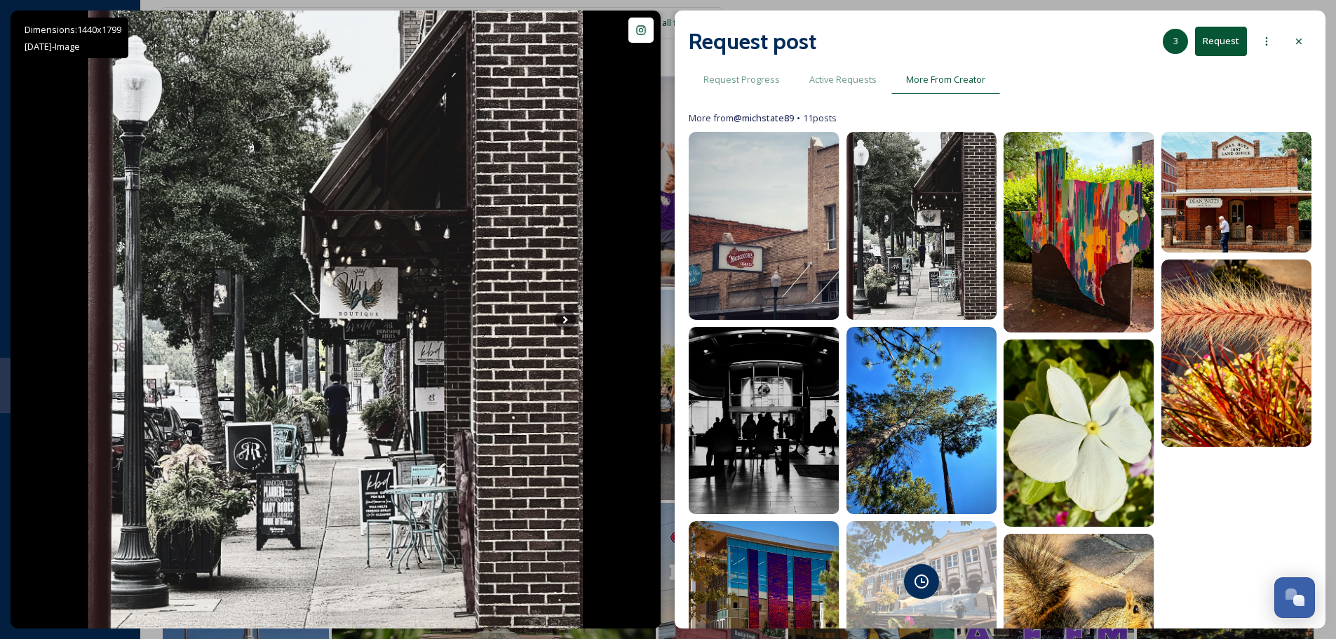
click at [1223, 46] on button "Request" at bounding box center [1221, 41] width 52 height 29
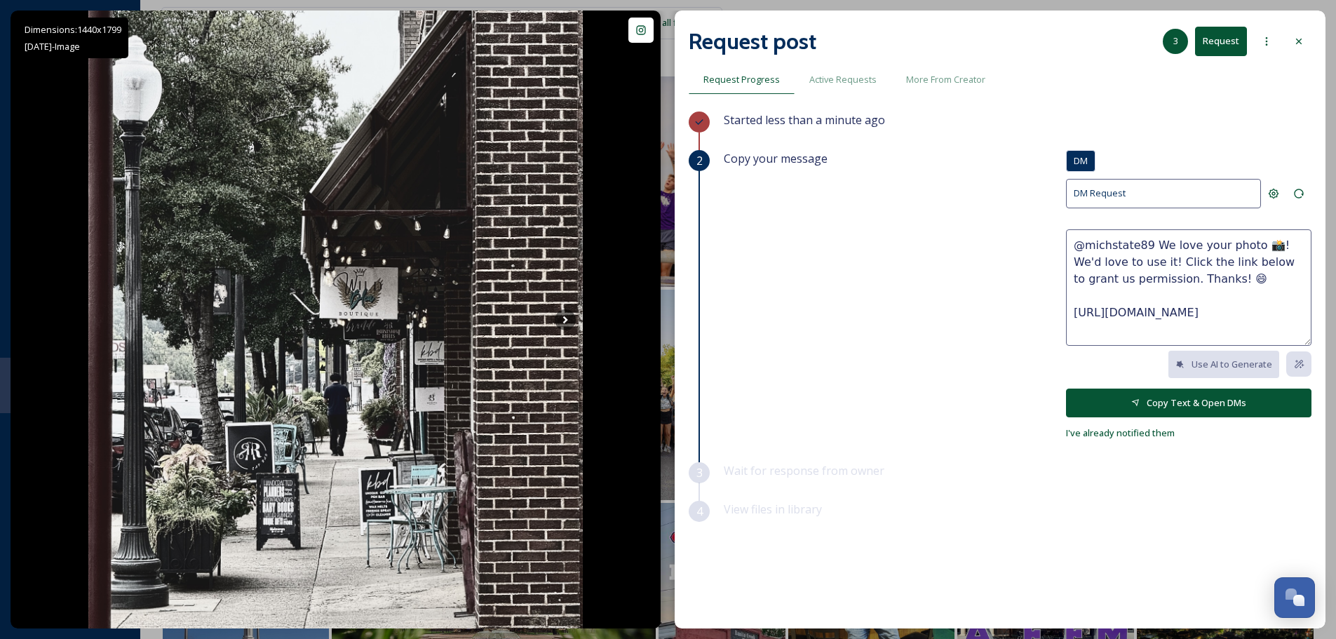
click at [1136, 261] on textarea "@michstate89 We love your photo 📸! We'd love to use it! Click the link below to…" at bounding box center [1189, 287] width 246 height 116
click at [1218, 281] on textarea "@michstate89 We love your photo 📸! We'd love to use it on our social media acco…" at bounding box center [1189, 287] width 246 height 116
click at [1242, 328] on textarea "@michstate89 We love your photo 📸! We'd love to use it on our social media acco…" at bounding box center [1189, 287] width 246 height 116
click at [1173, 295] on textarea "@michstate89 We love your photo 📸! We'd love to use it on our social media acco…" at bounding box center [1189, 287] width 246 height 116
drag, startPoint x: 1148, startPoint y: 290, endPoint x: 1148, endPoint y: 249, distance: 40.7
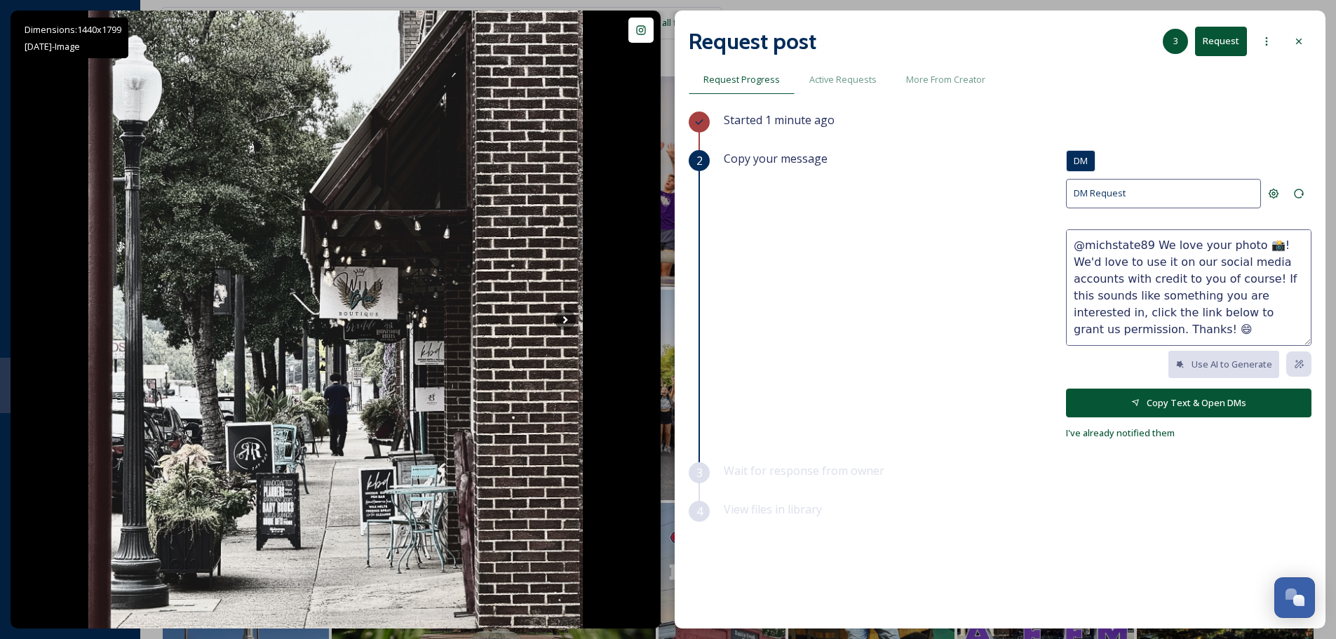
click at [1148, 249] on textarea "@michstate89 We love your photo 📸! We'd love to use it on our social media acco…" at bounding box center [1189, 287] width 246 height 116
paste textarea "@michstate89 We love your photos 📸! We'd love to share them on our social media…"
click at [1223, 243] on textarea "@michstate89 @michstate89 We love your photos 📸! We'd love to share them on our…" at bounding box center [1189, 287] width 246 height 116
type textarea "@michstate89 We love your photos 📸! We'd love to share them on our social media…"
click at [1188, 405] on button "Copy Text & Open DMs" at bounding box center [1189, 403] width 246 height 29
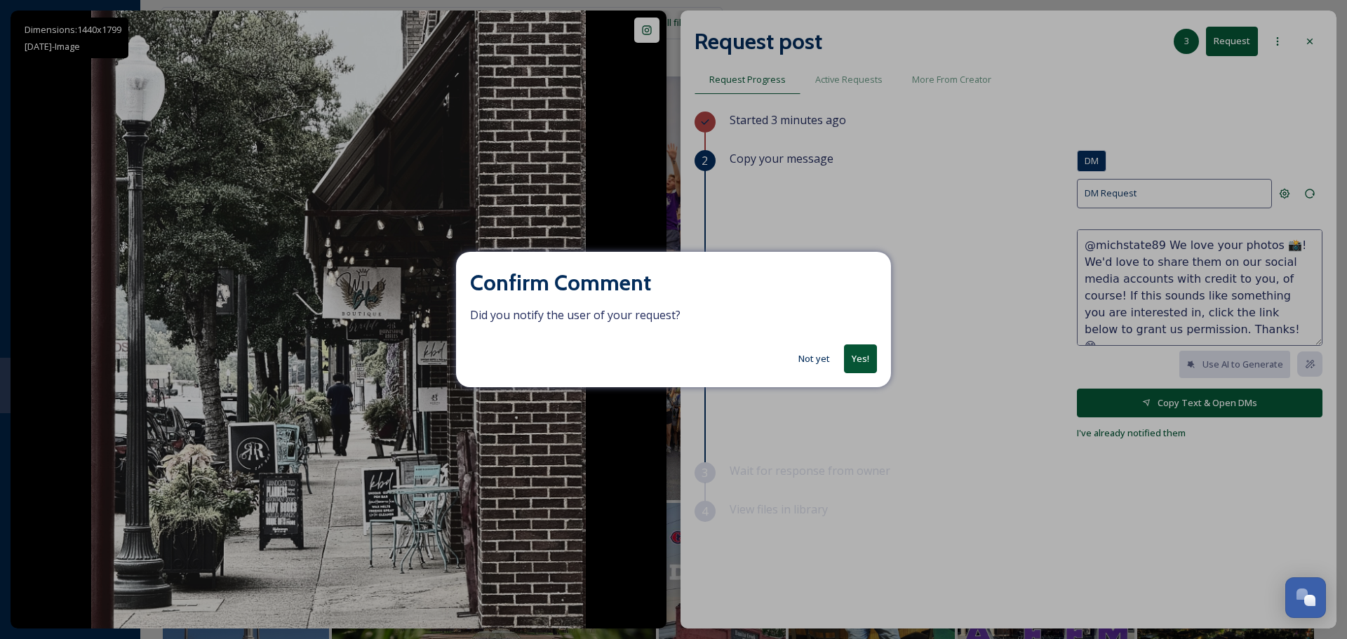
click at [807, 361] on button "Not yet" at bounding box center [814, 358] width 46 height 27
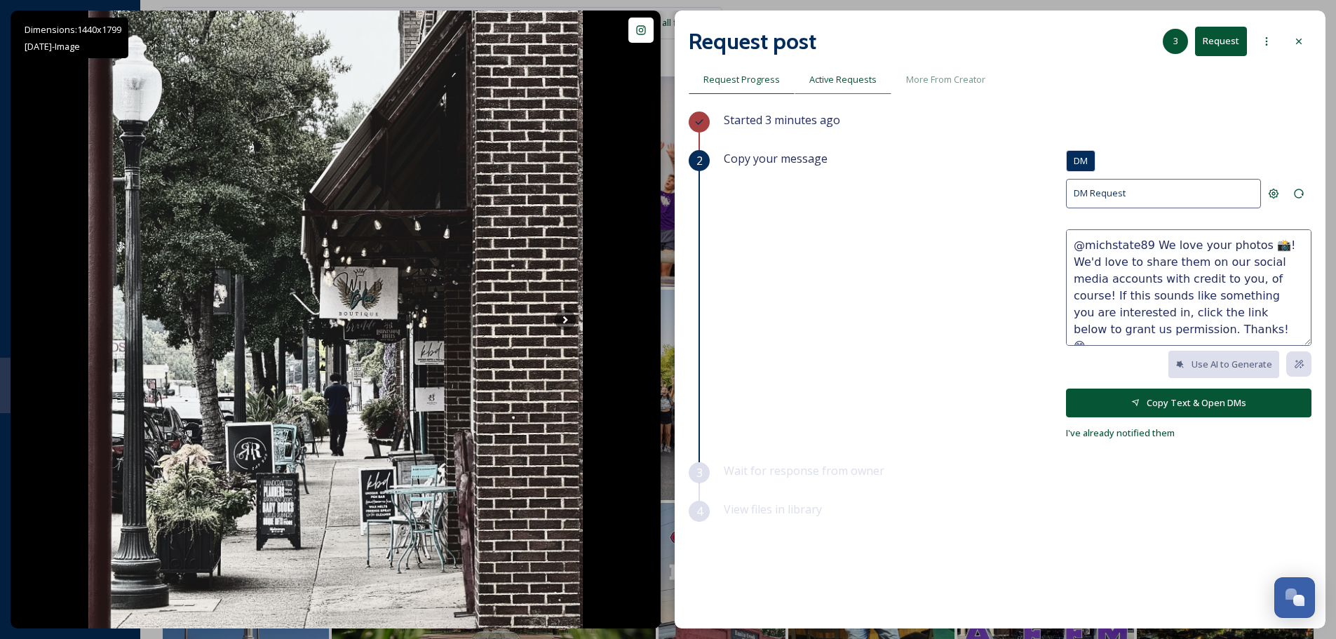
click at [805, 87] on div "Active Requests" at bounding box center [843, 79] width 97 height 29
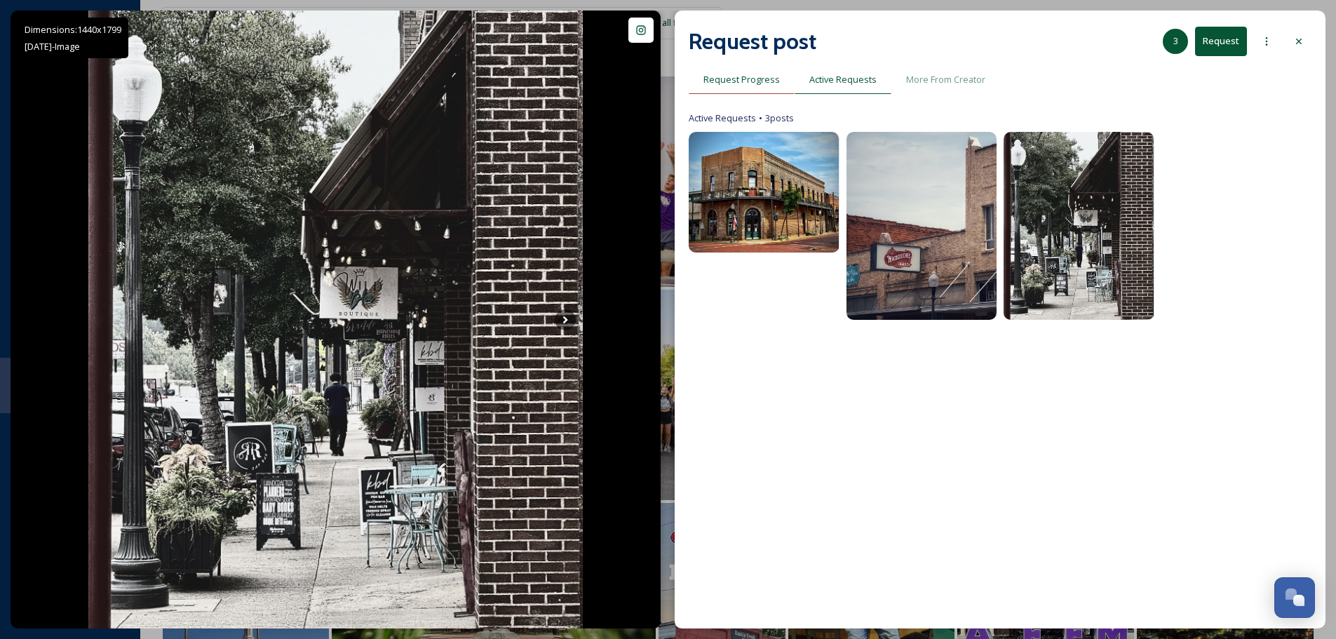
click at [752, 89] on div "Request Progress" at bounding box center [742, 79] width 106 height 29
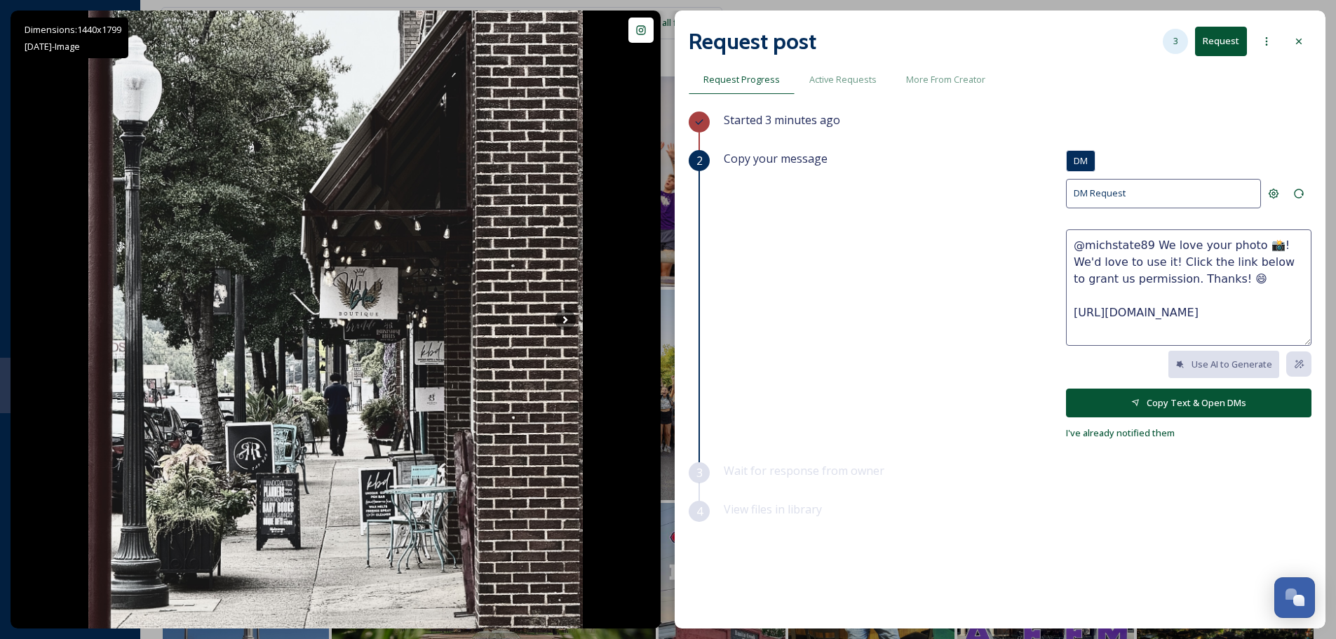
click at [1169, 40] on div "3" at bounding box center [1175, 41] width 25 height 25
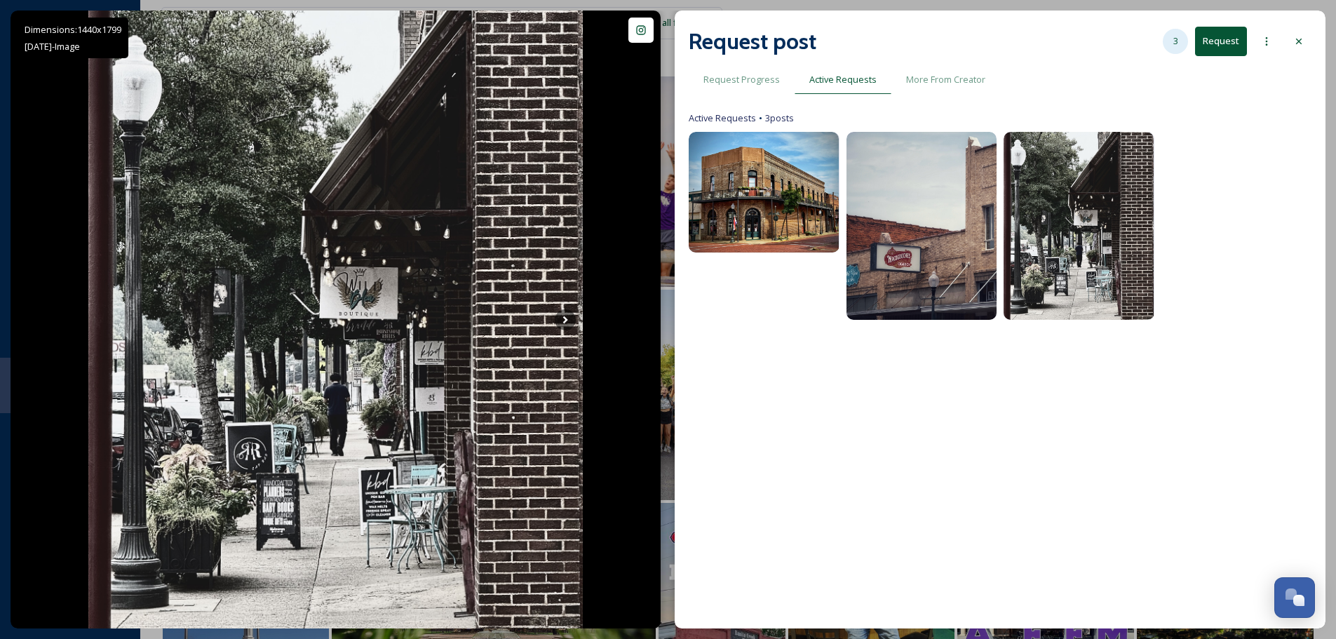
click at [1169, 40] on div "3" at bounding box center [1175, 41] width 25 height 25
click at [814, 396] on div at bounding box center [1000, 381] width 623 height 499
click at [726, 86] on span "Request Progress" at bounding box center [742, 79] width 76 height 13
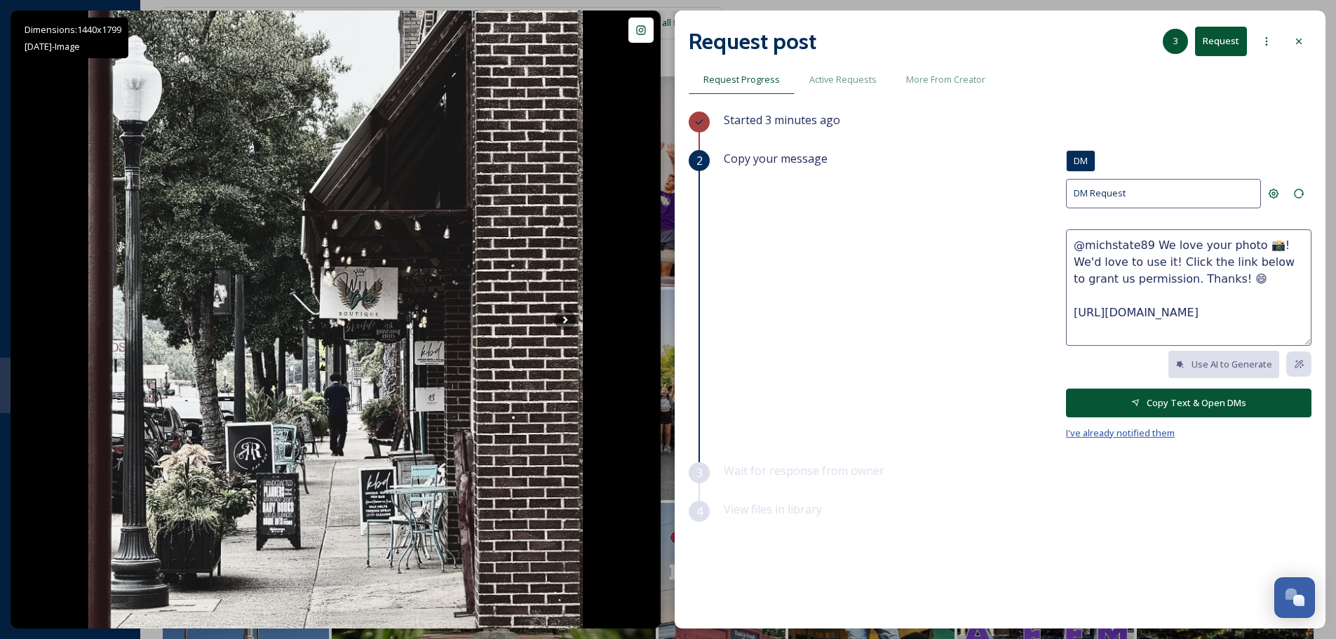
click at [1116, 435] on span "I've already notified them" at bounding box center [1120, 433] width 109 height 13
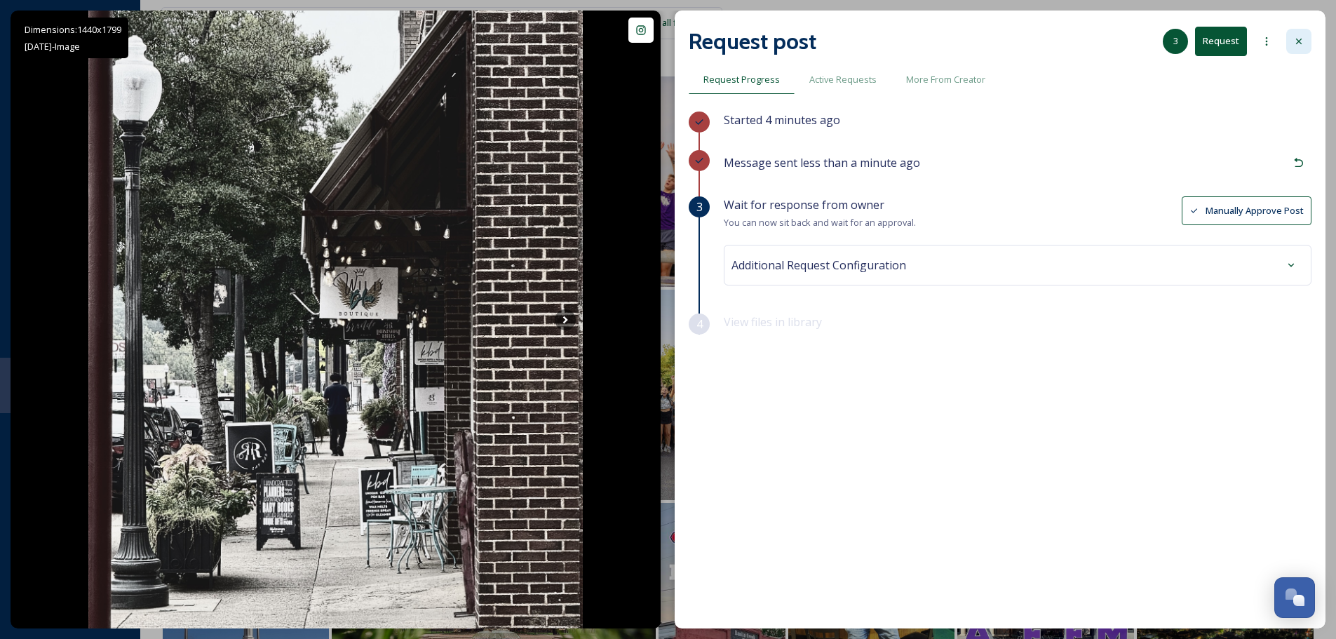
click at [1294, 40] on icon at bounding box center [1299, 41] width 11 height 11
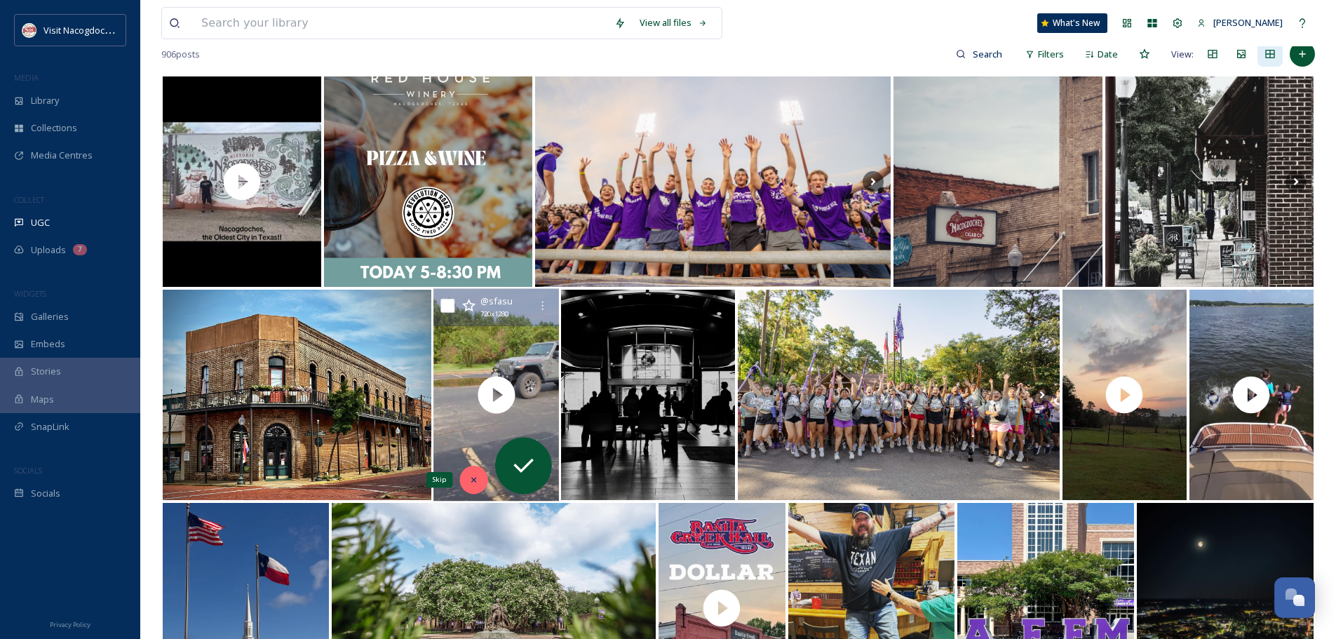
click at [465, 483] on div "Skip" at bounding box center [474, 480] width 28 height 28
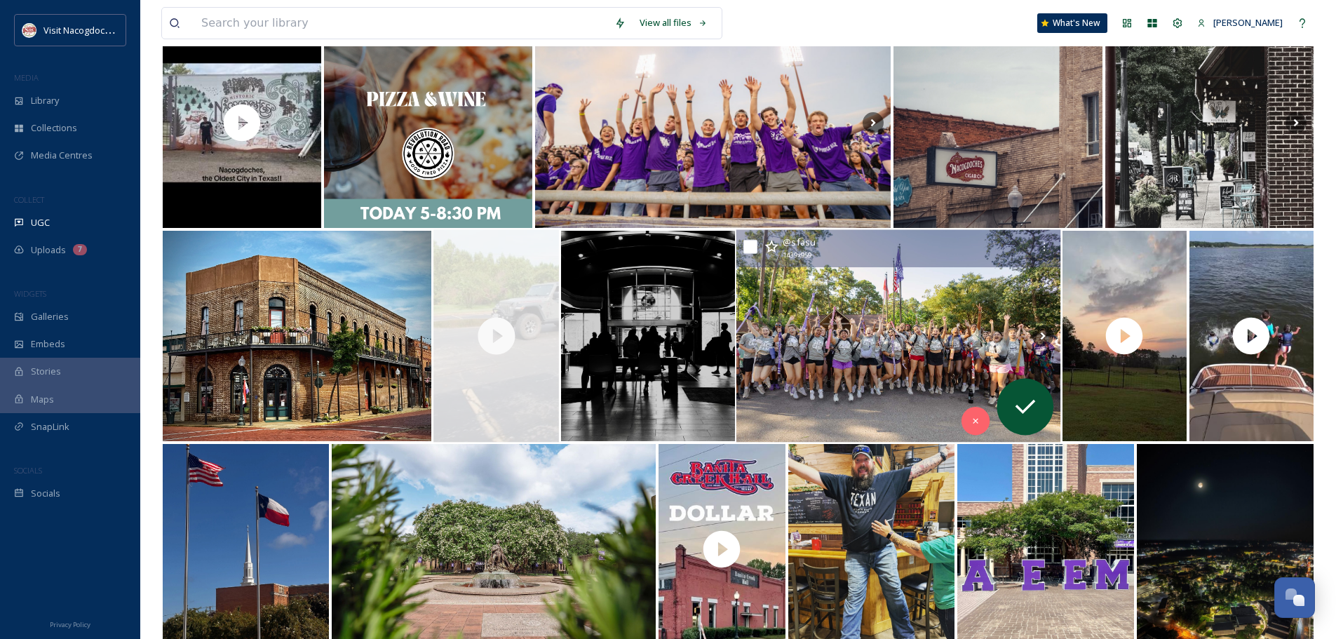
scroll to position [281, 0]
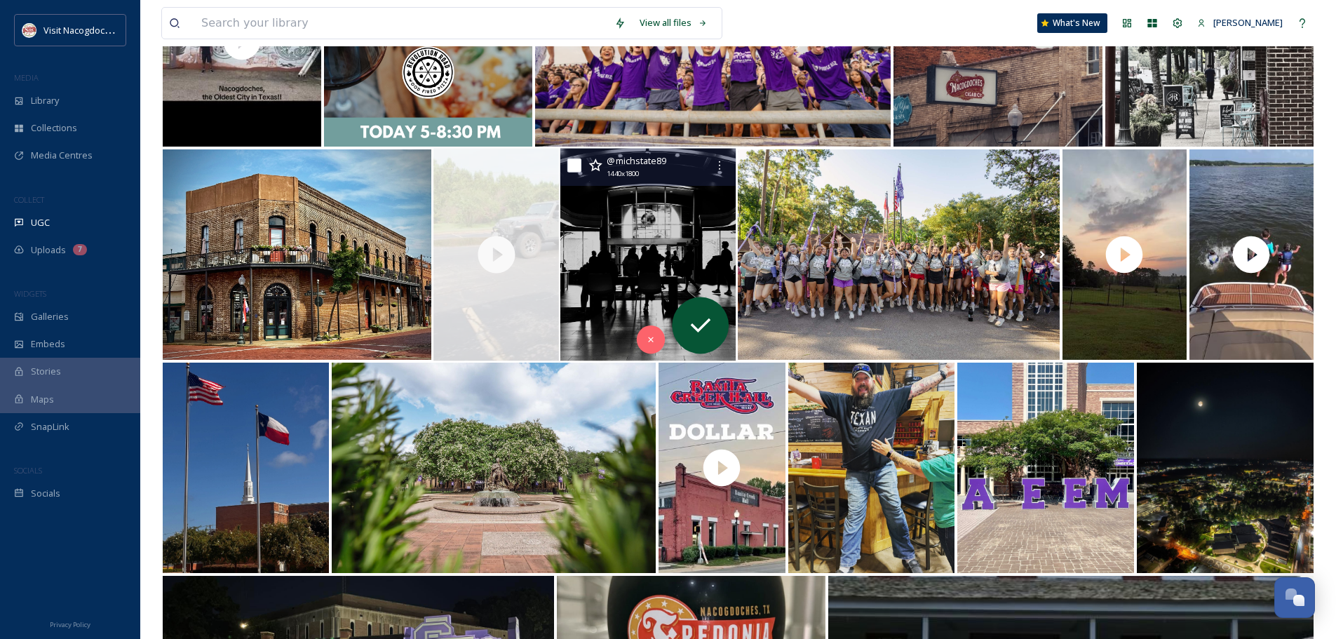
click at [672, 238] on img at bounding box center [648, 255] width 176 height 213
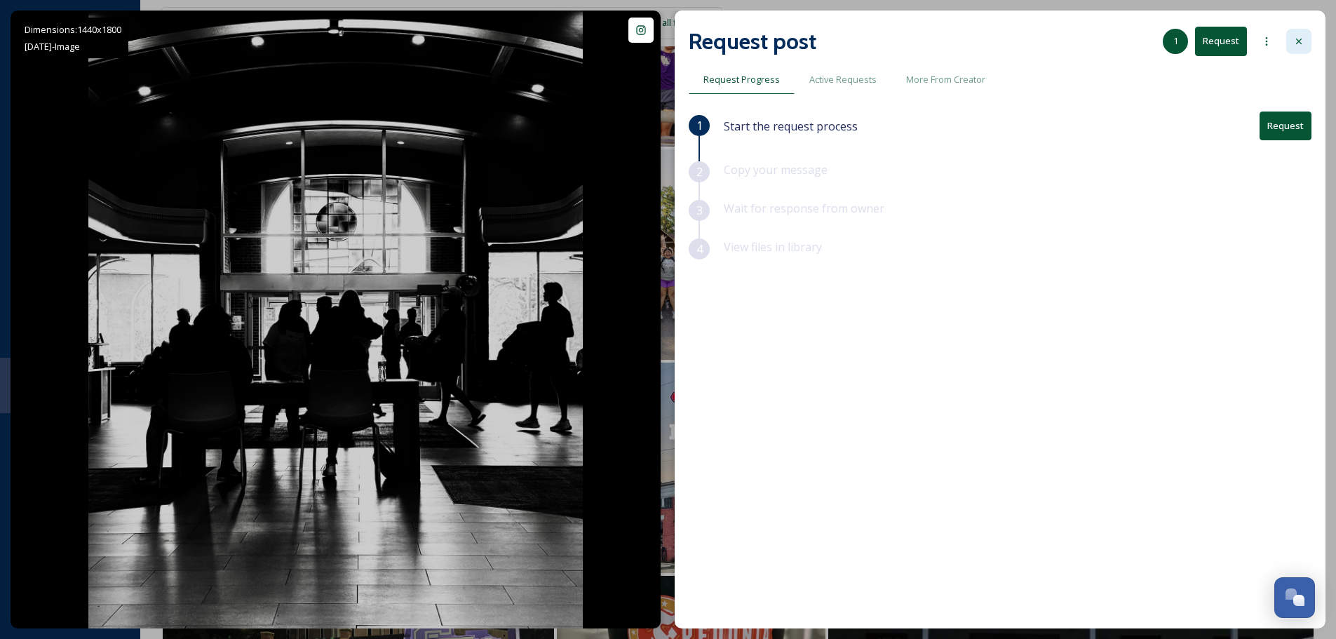
click at [1291, 46] on div at bounding box center [1299, 41] width 25 height 25
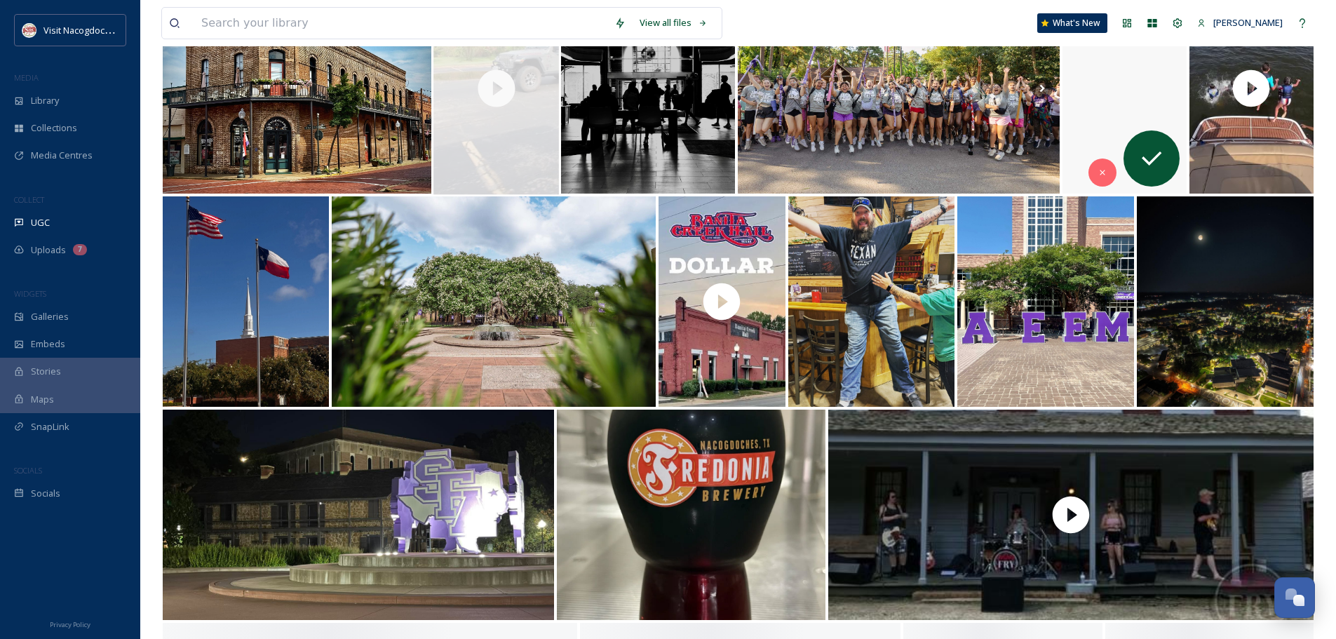
scroll to position [491, 0]
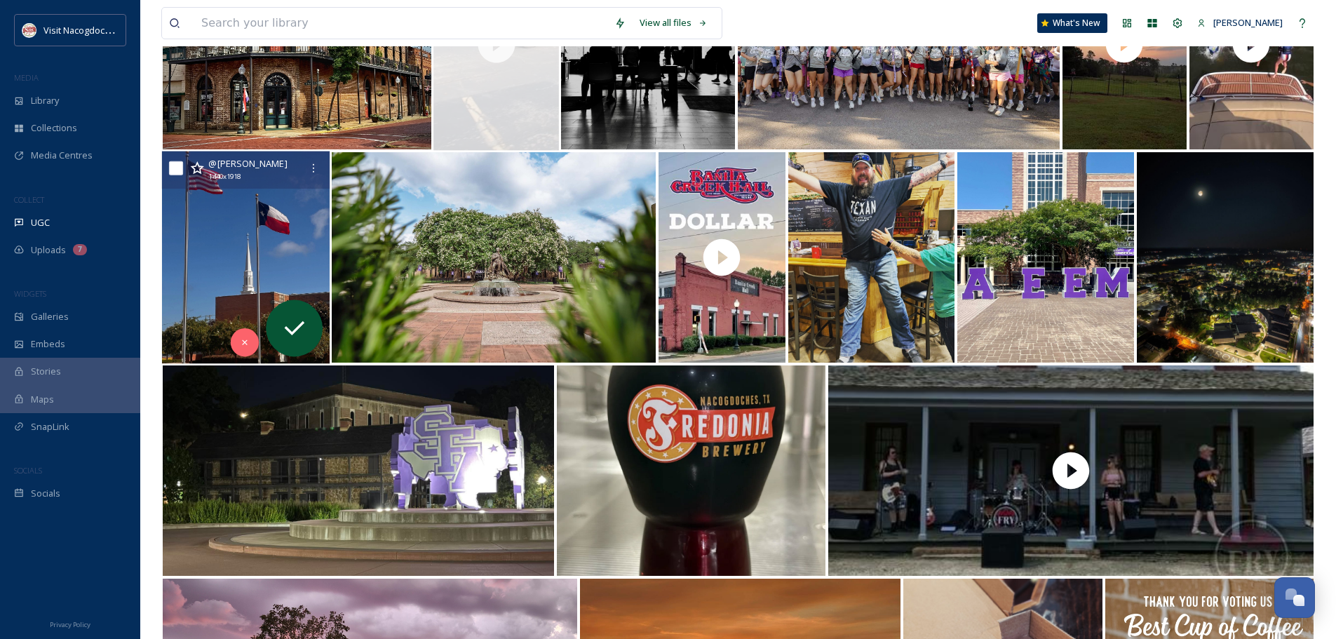
click at [203, 253] on img at bounding box center [246, 258] width 168 height 213
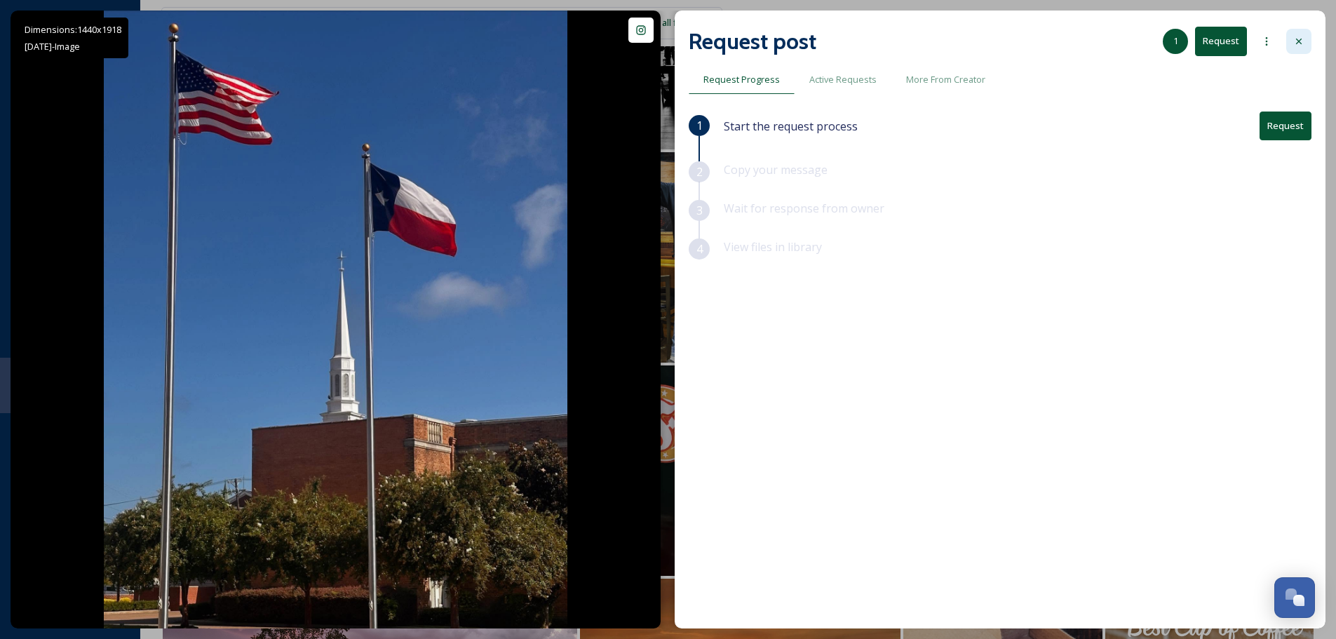
click at [1301, 43] on icon at bounding box center [1299, 41] width 11 height 11
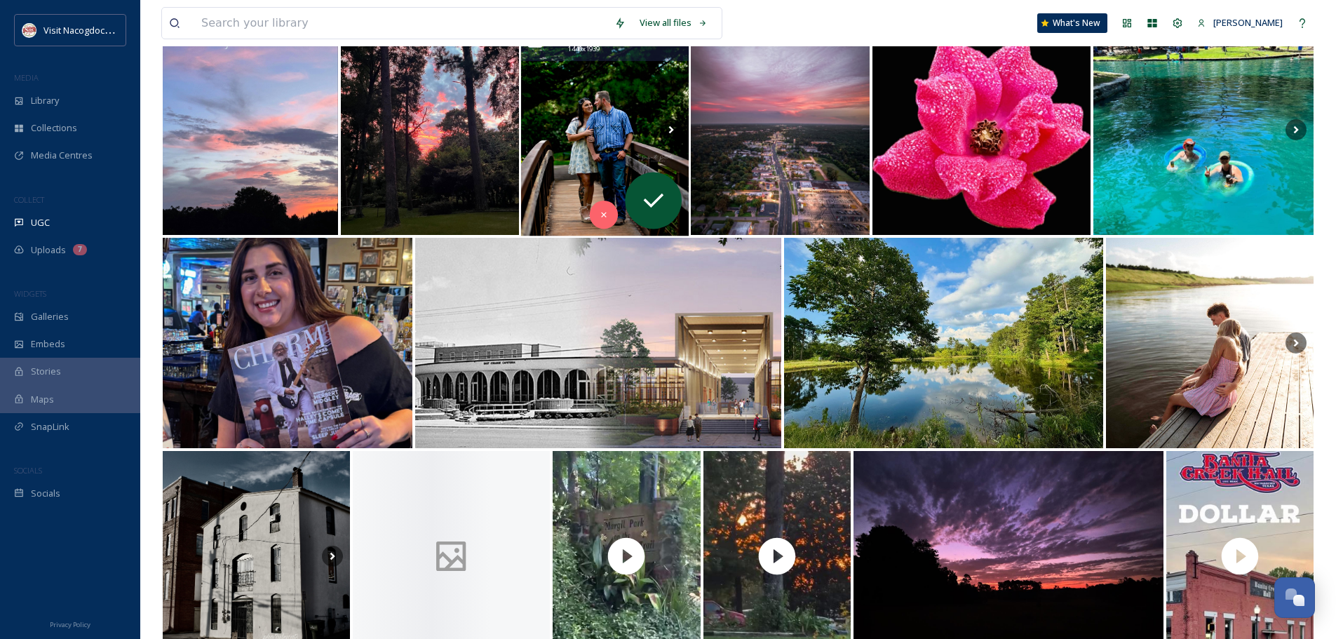
scroll to position [1263, 0]
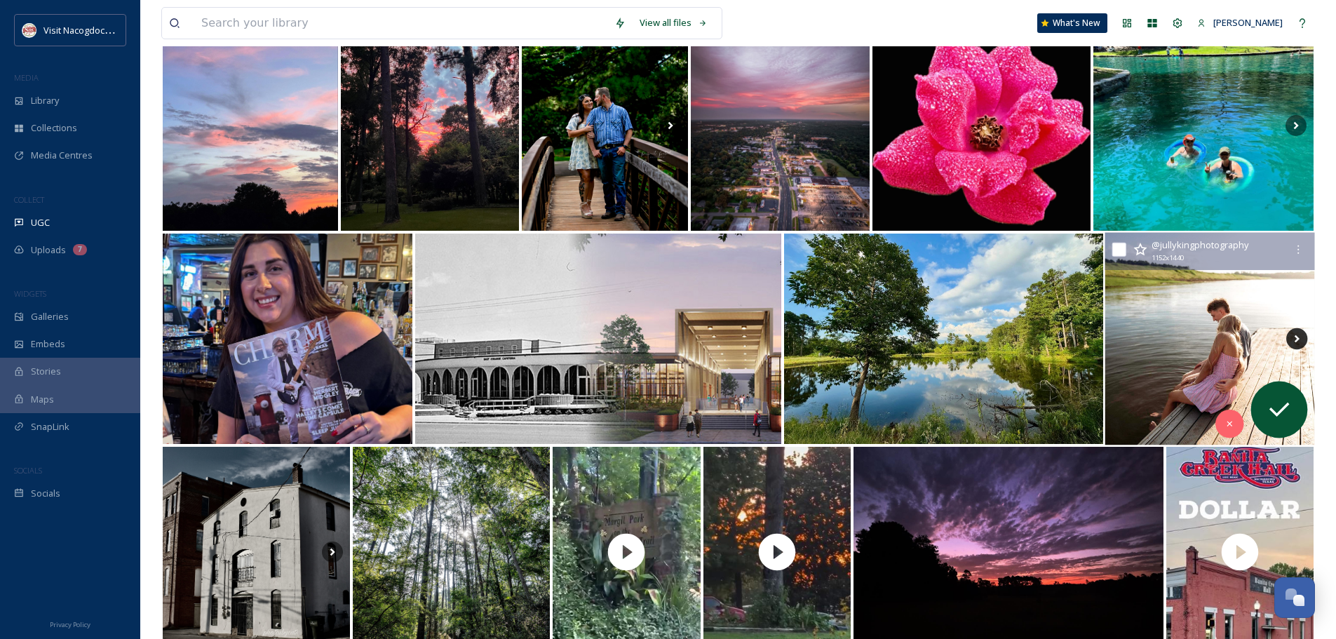
click at [1294, 337] on icon at bounding box center [1297, 338] width 21 height 21
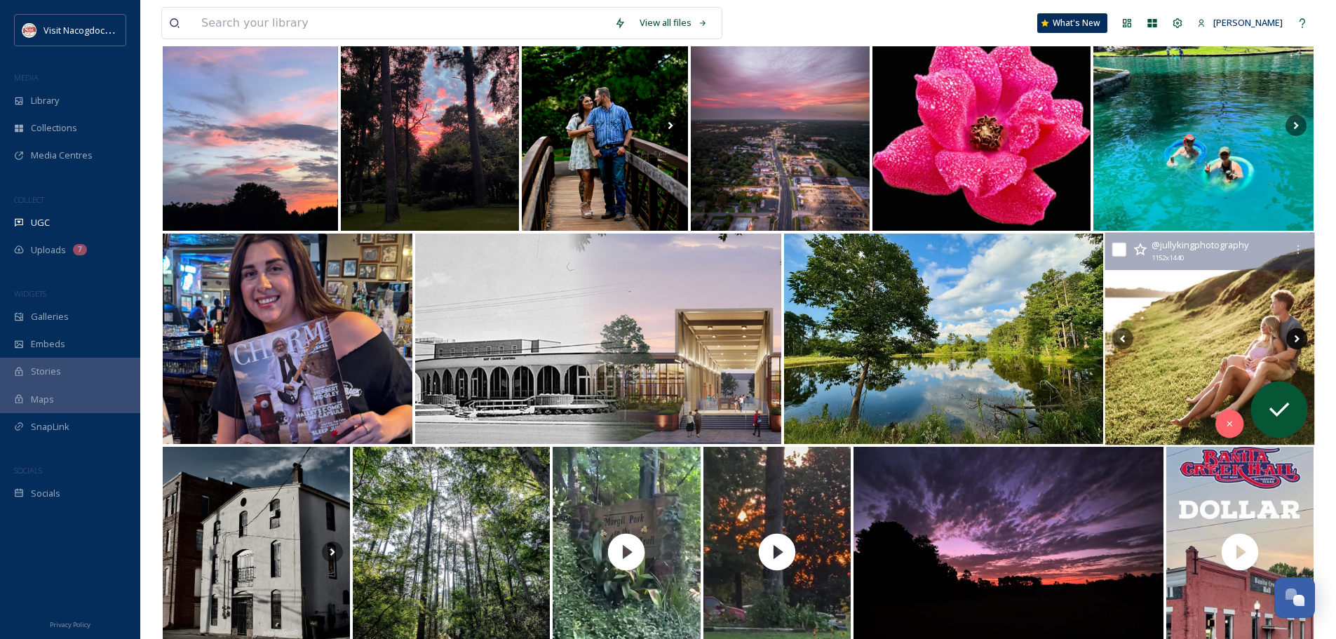
click at [1294, 337] on icon at bounding box center [1297, 338] width 21 height 21
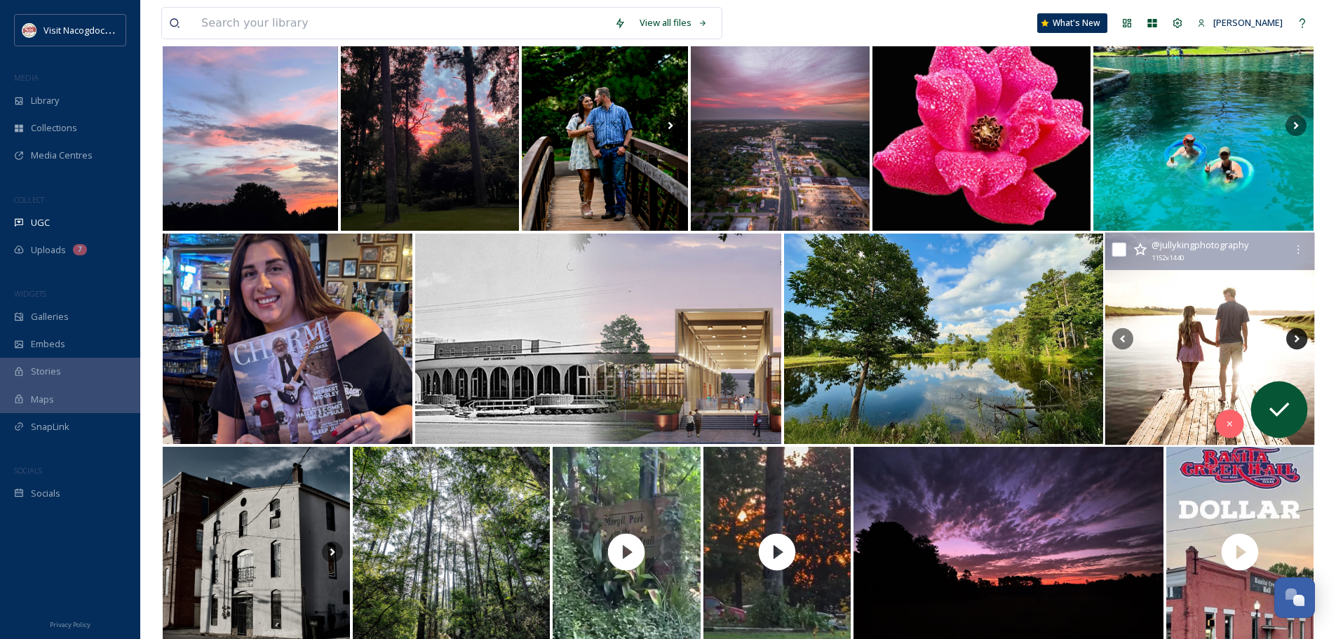
click at [1294, 337] on icon at bounding box center [1297, 338] width 21 height 21
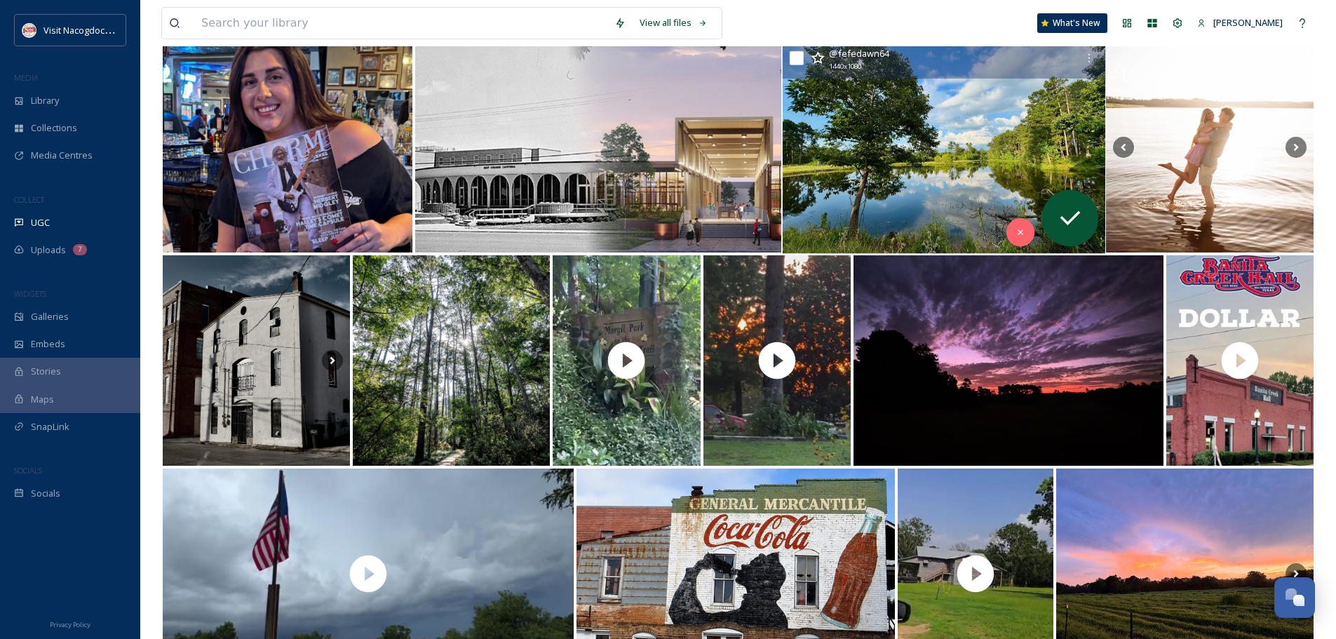
scroll to position [1473, 0]
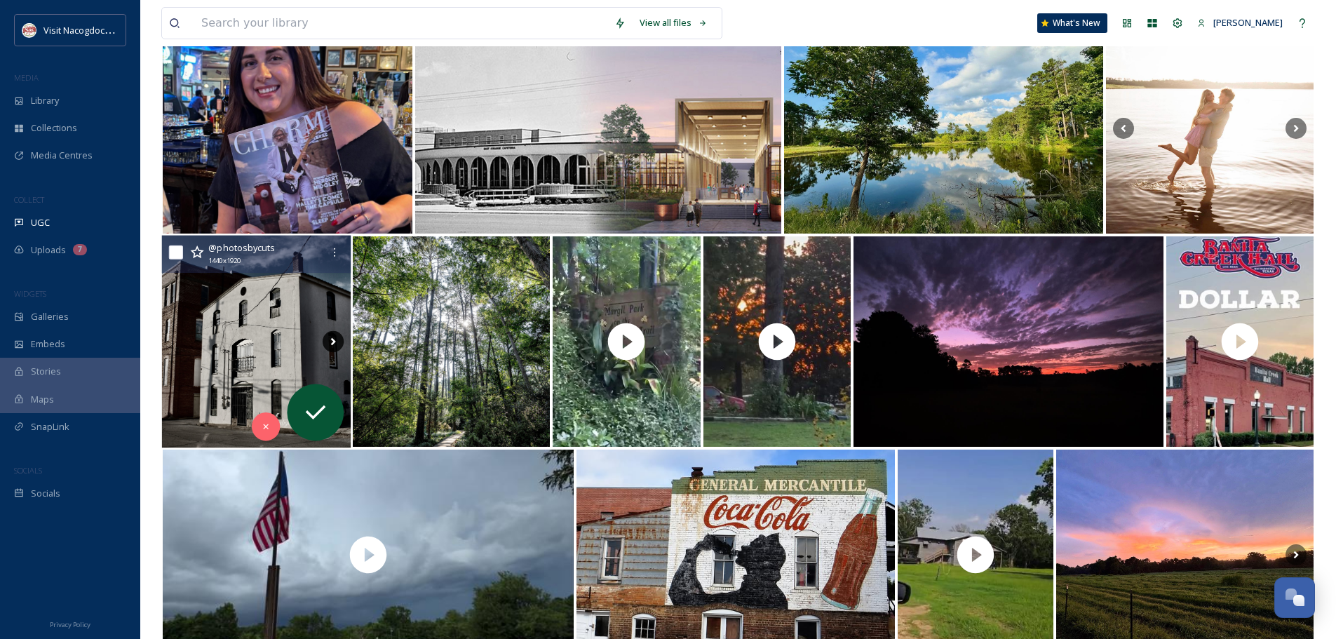
click at [326, 337] on icon at bounding box center [333, 341] width 21 height 21
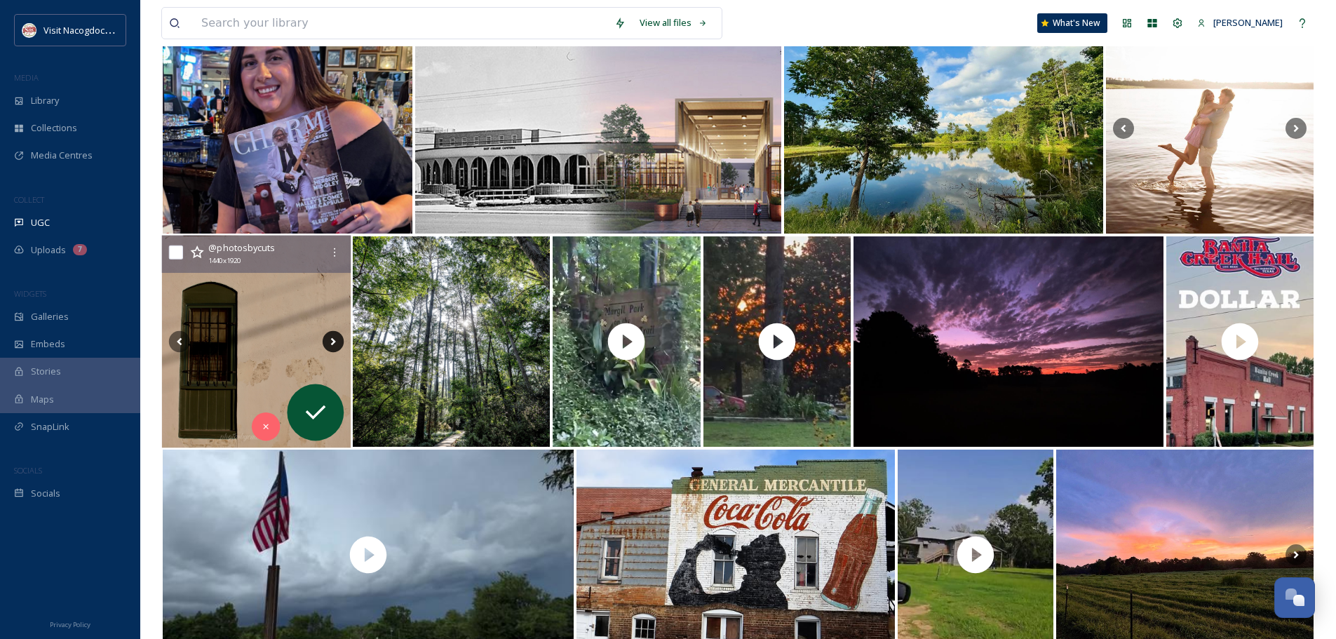
click at [331, 344] on icon at bounding box center [332, 342] width 5 height 8
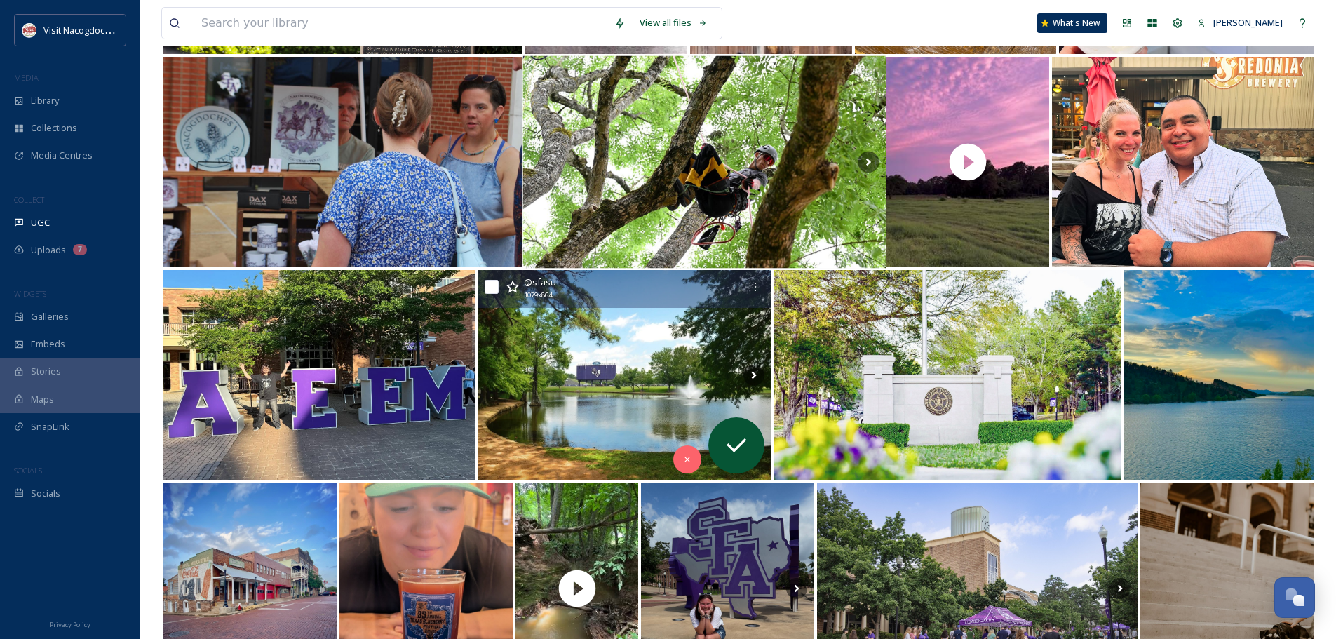
scroll to position [2736, 0]
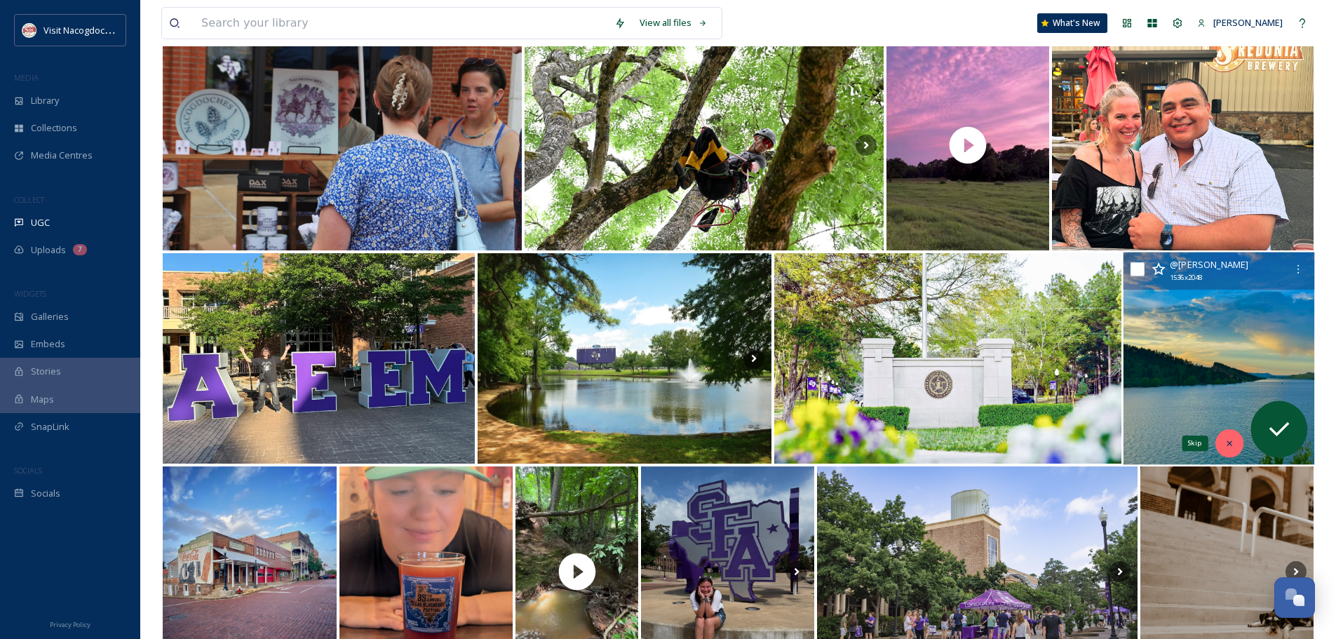
click at [1218, 441] on div "Skip" at bounding box center [1230, 443] width 28 height 28
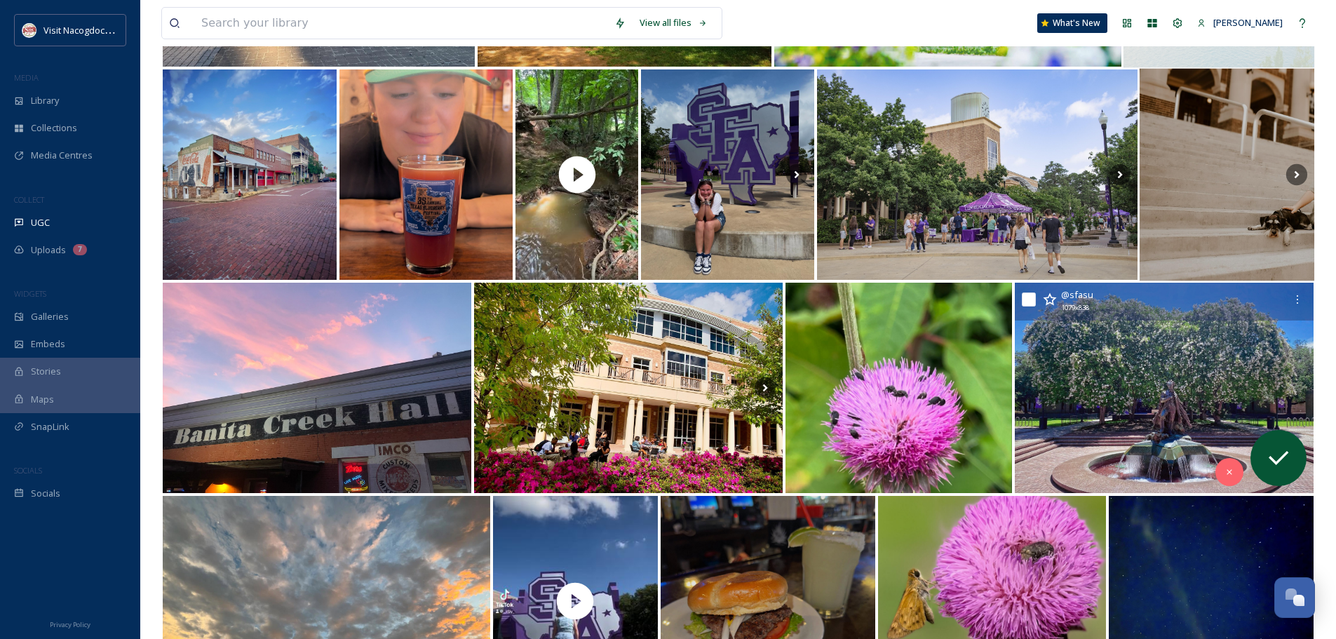
scroll to position [3087, 0]
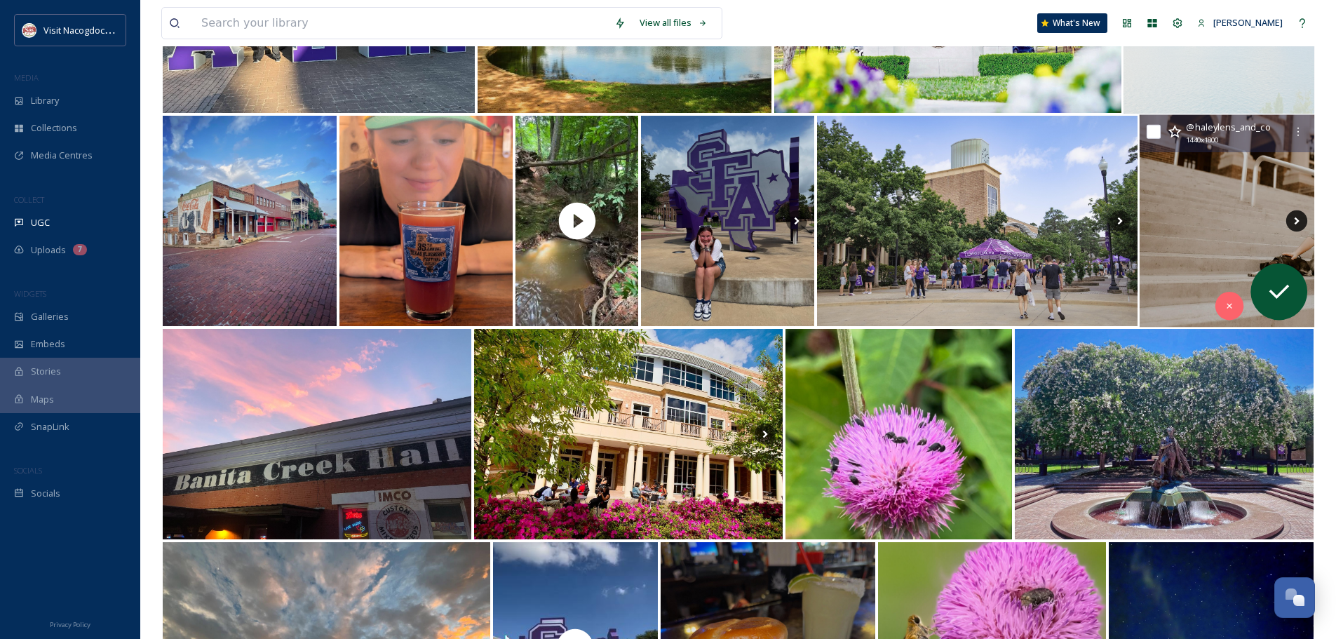
click at [1294, 222] on icon at bounding box center [1297, 220] width 21 height 21
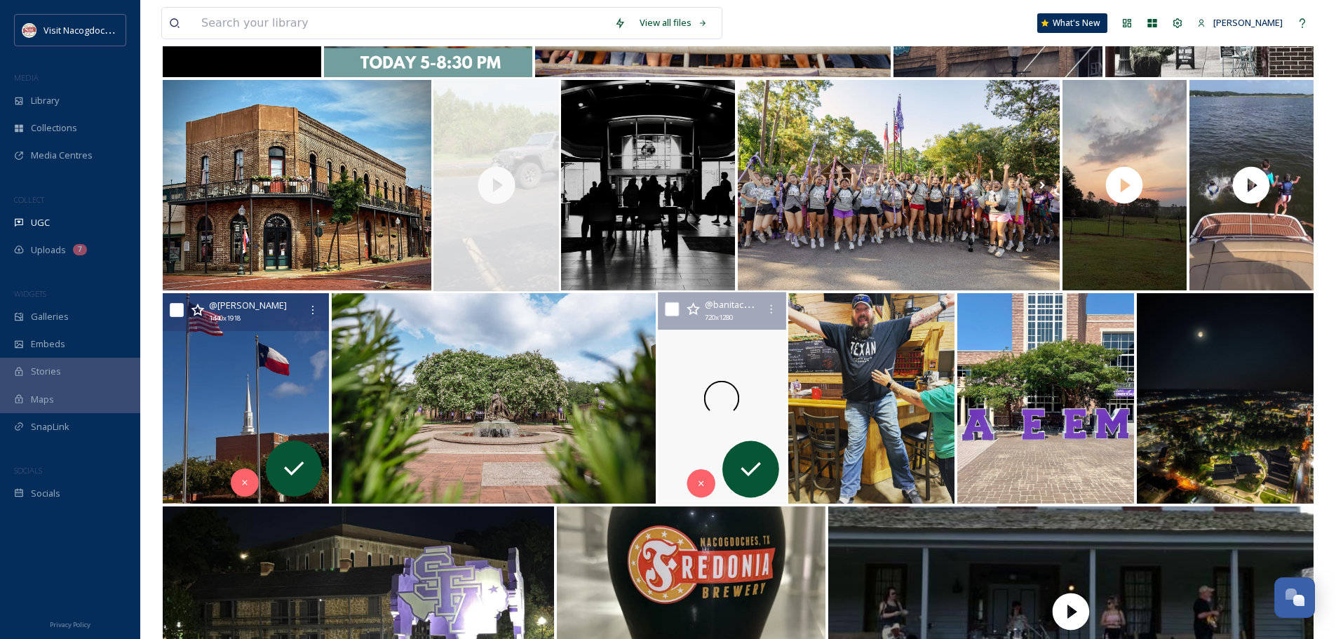
scroll to position [210, 0]
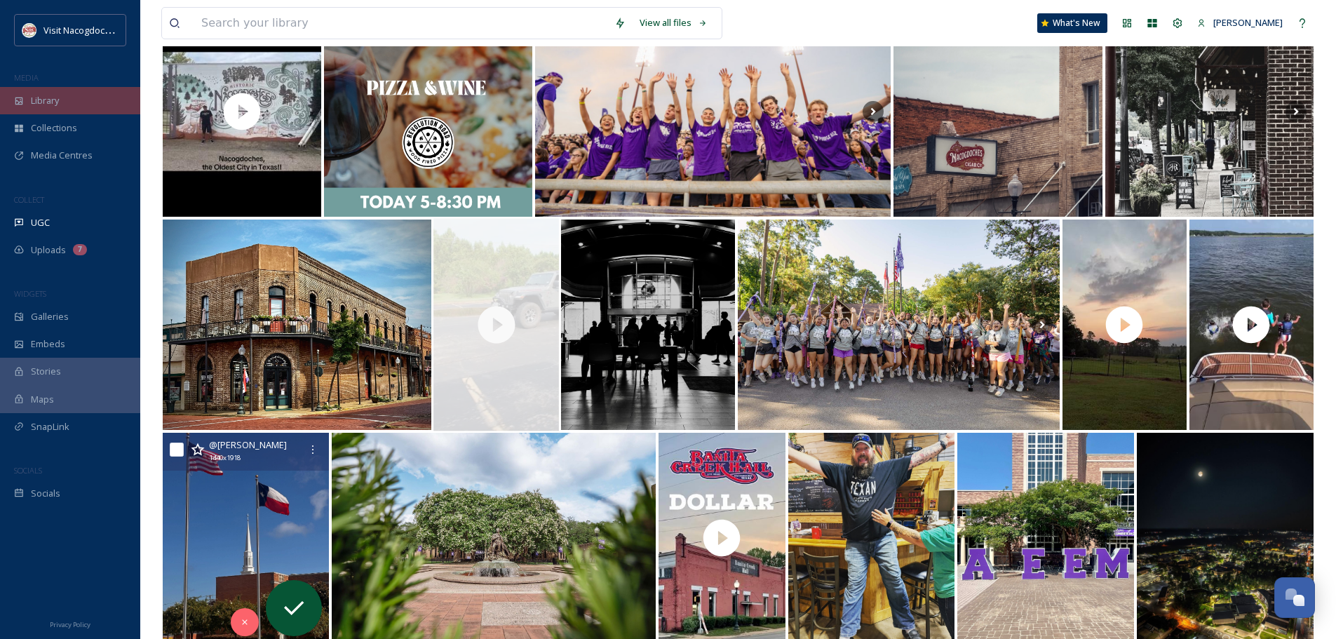
click at [53, 98] on span "Library" at bounding box center [45, 100] width 28 height 13
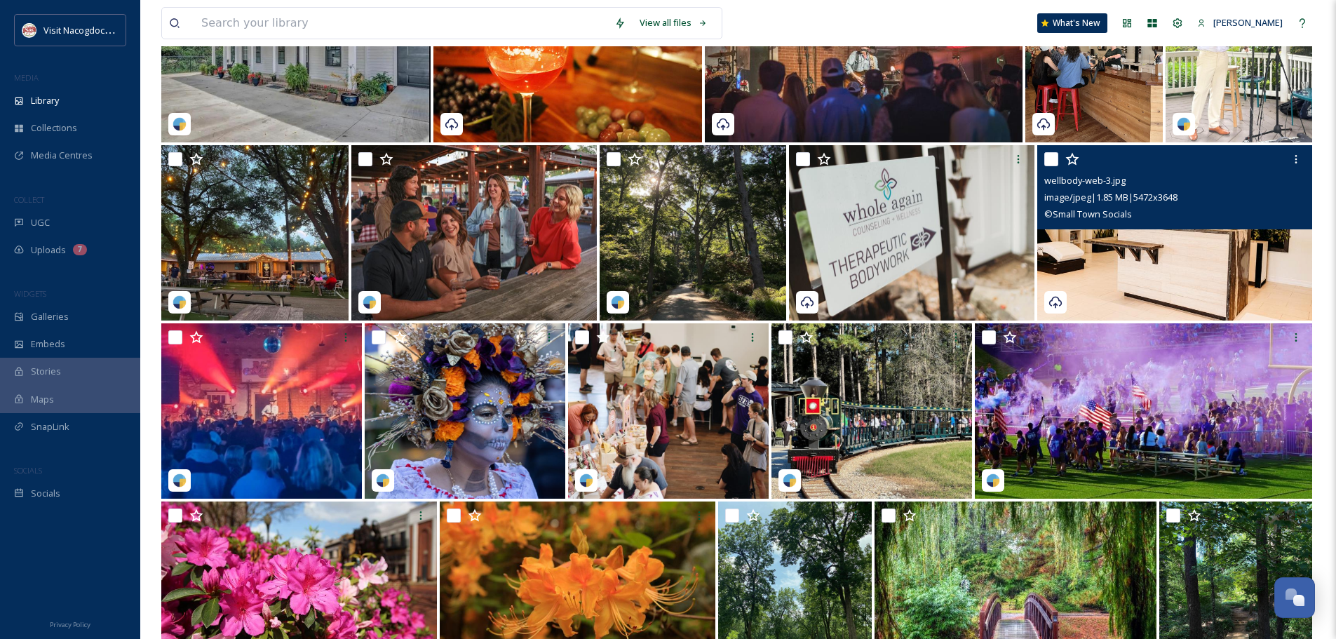
scroll to position [1122, 0]
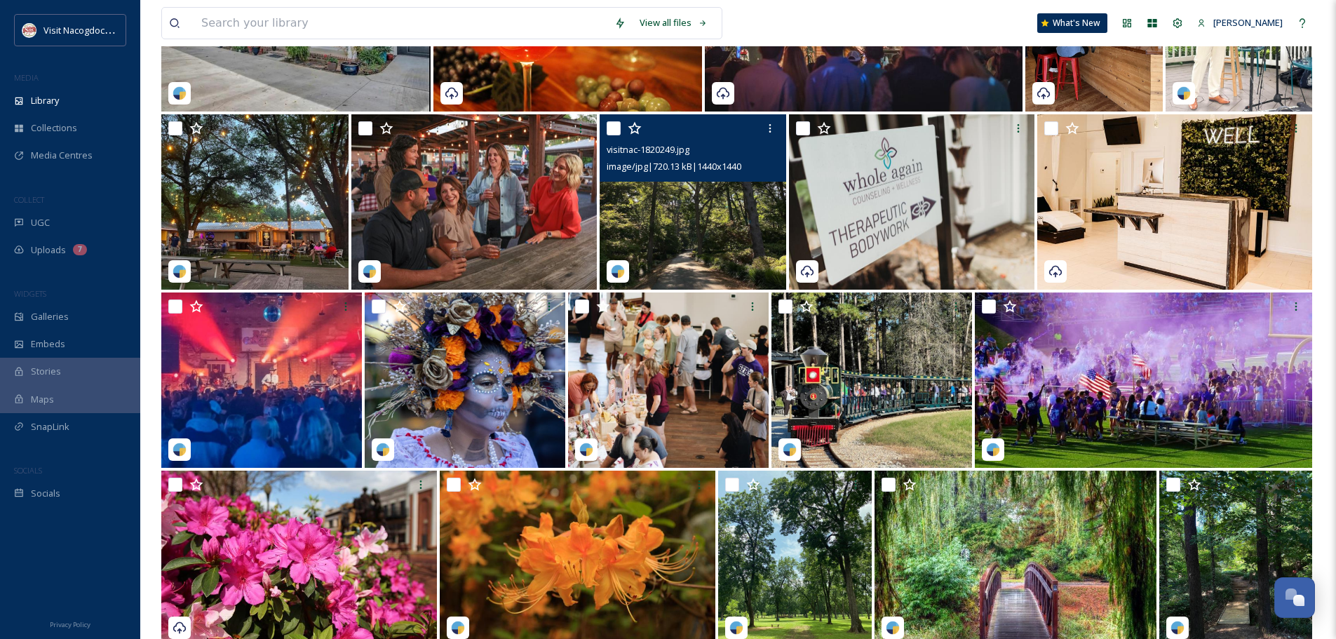
click at [667, 221] on img at bounding box center [693, 201] width 187 height 175
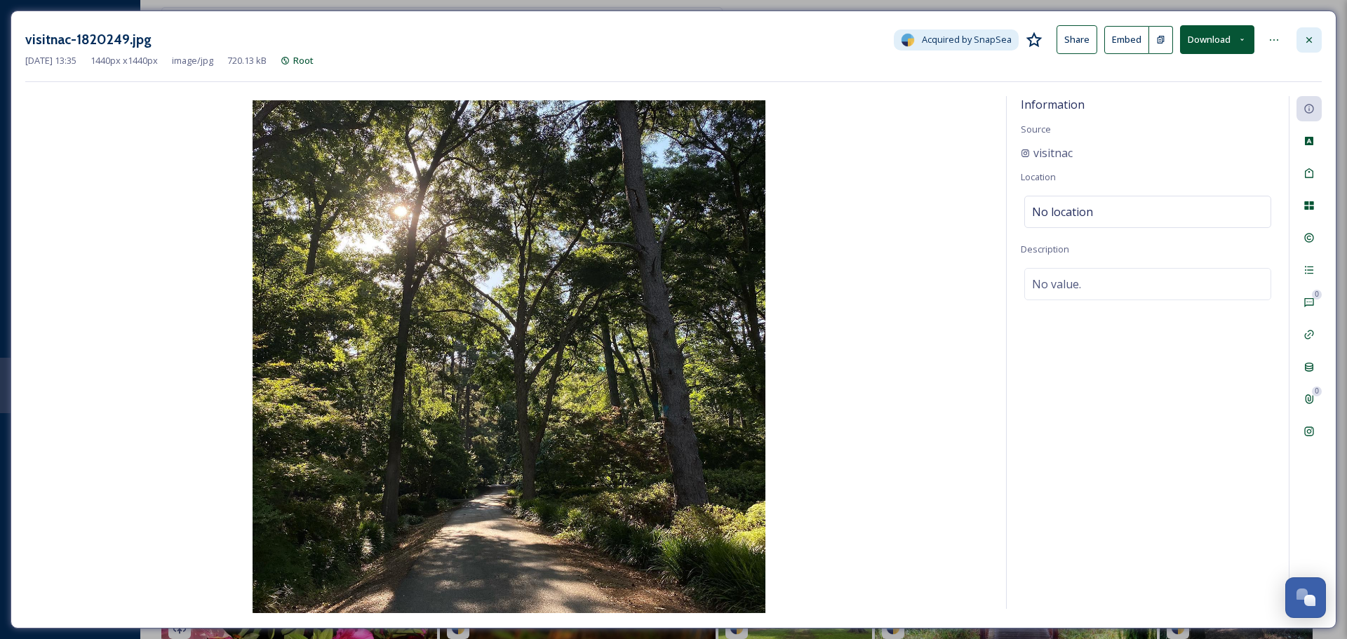
click at [1315, 42] on div at bounding box center [1308, 39] width 25 height 25
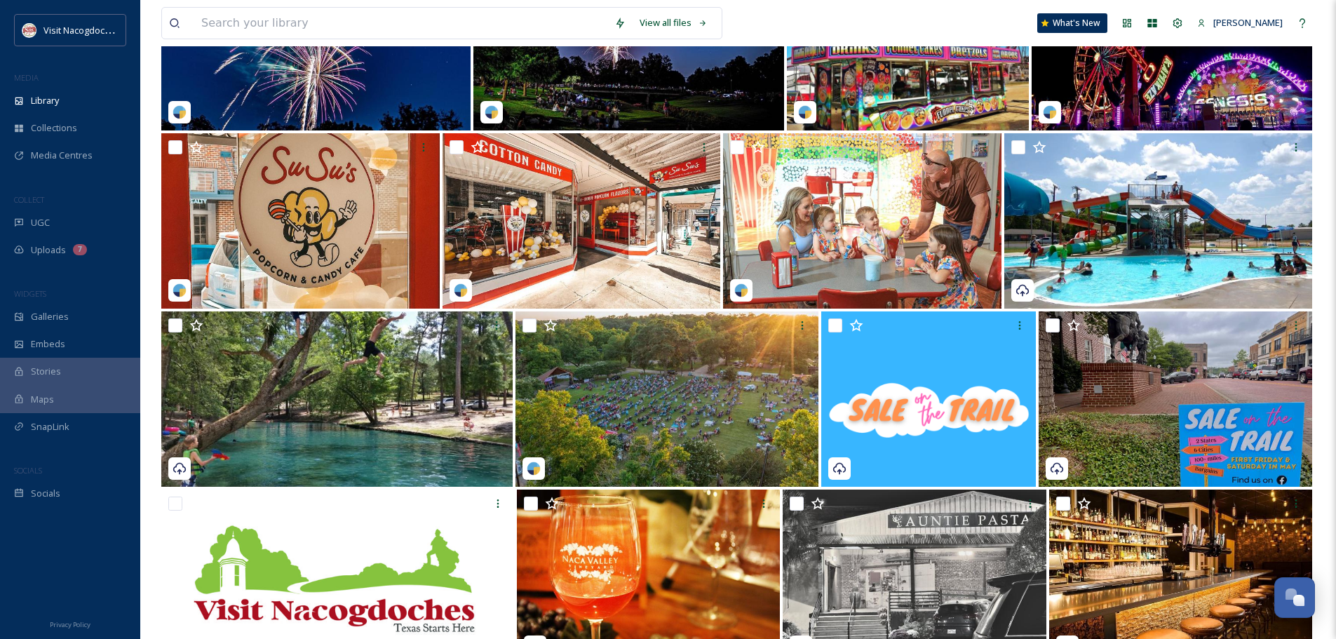
scroll to position [2876, 0]
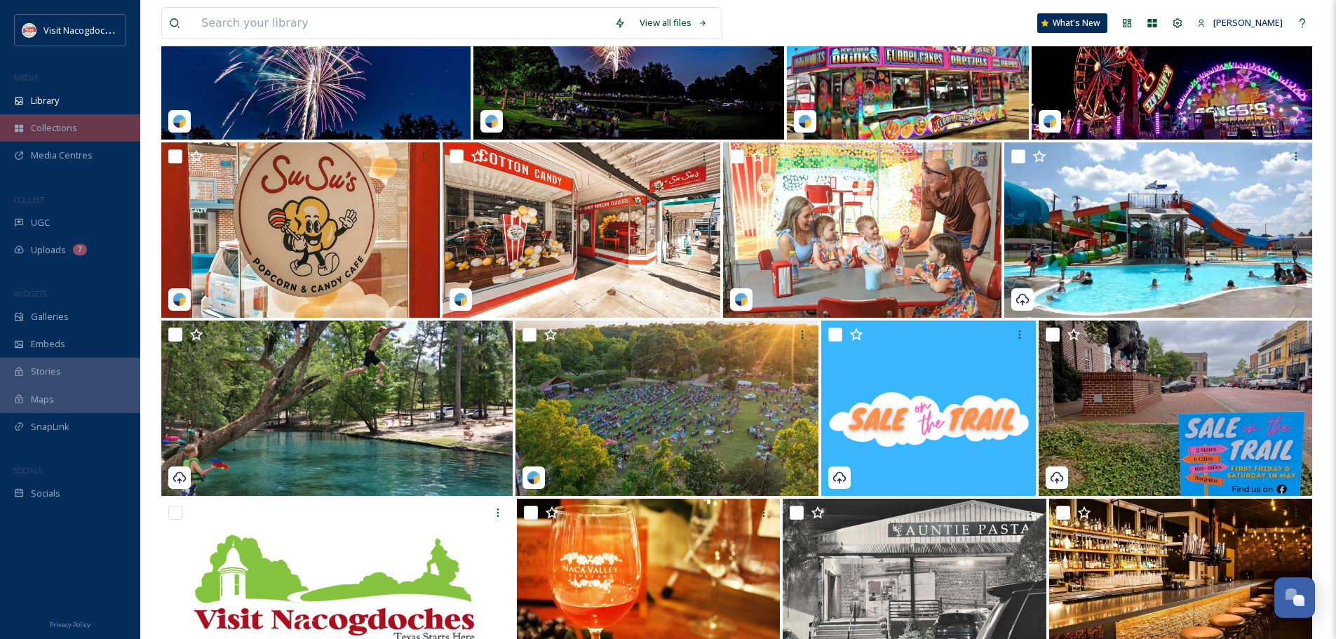
click at [65, 116] on div "Collections" at bounding box center [70, 127] width 140 height 27
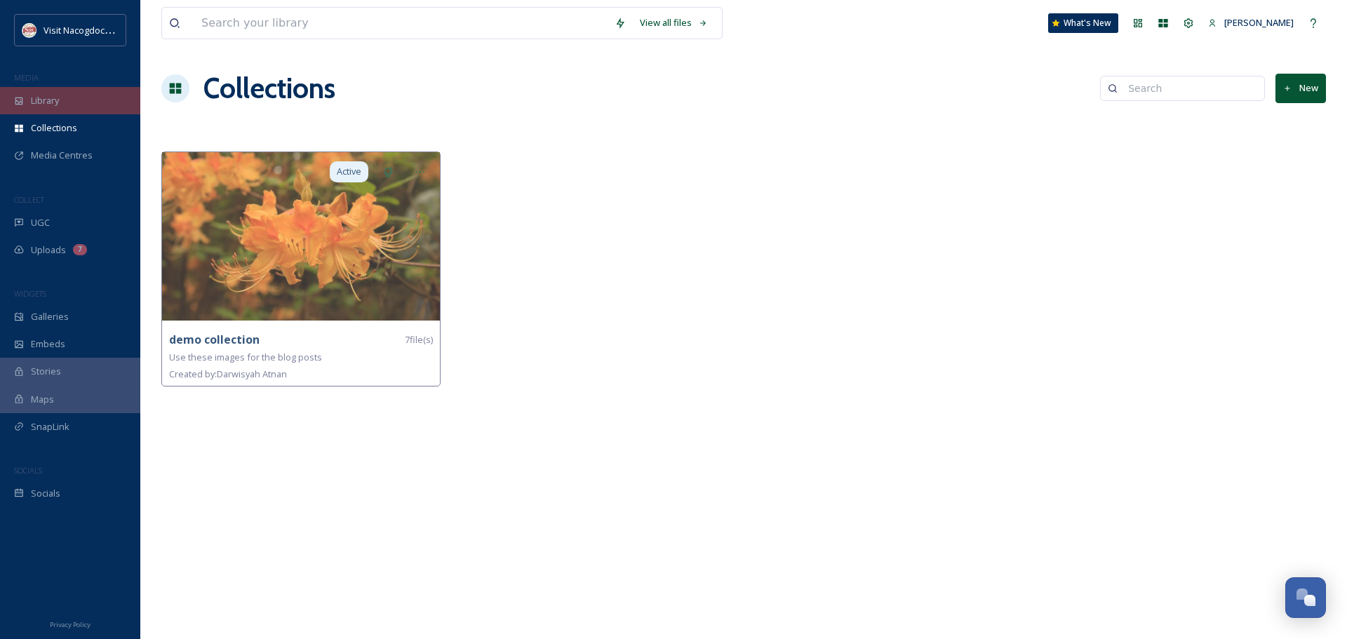
click at [59, 94] on span "Library" at bounding box center [45, 100] width 28 height 13
